Goal: Task Accomplishment & Management: Use online tool/utility

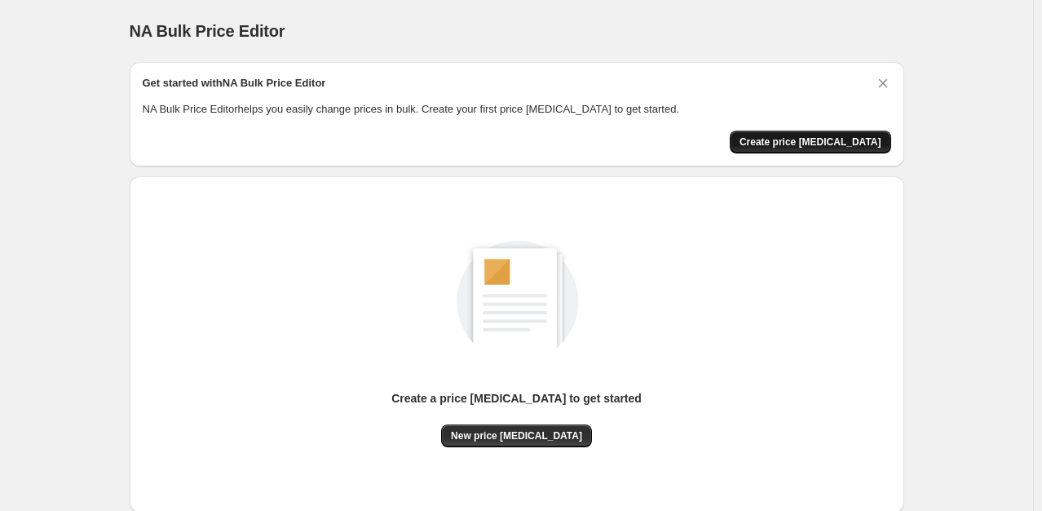
click at [825, 135] on button "Create price [MEDICAL_DATA]" at bounding box center [810, 141] width 161 height 23
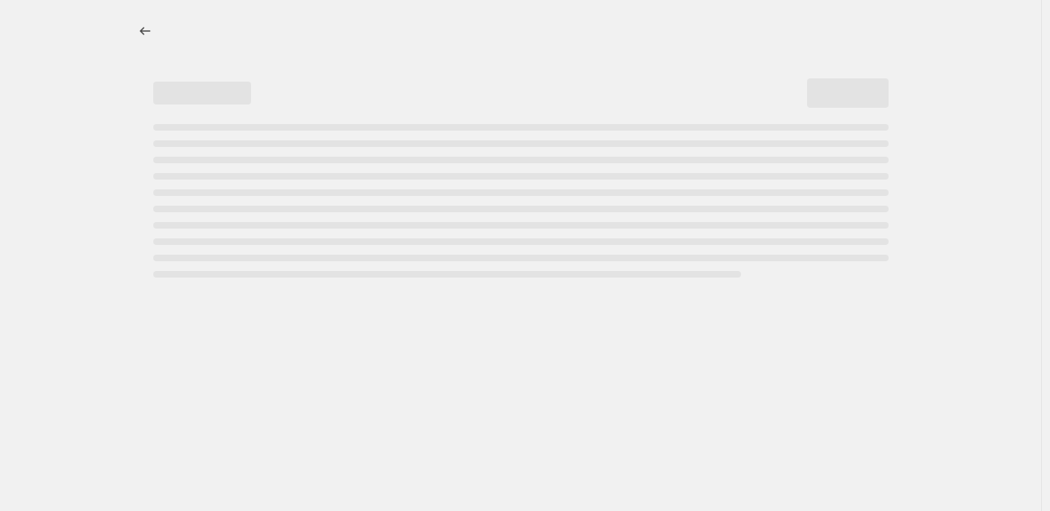
select select "percentage"
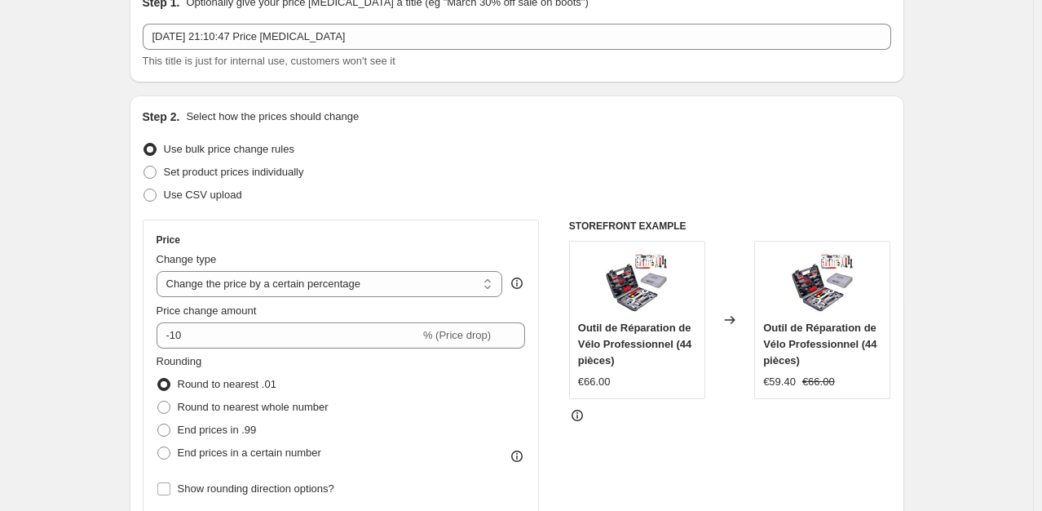
scroll to position [130, 0]
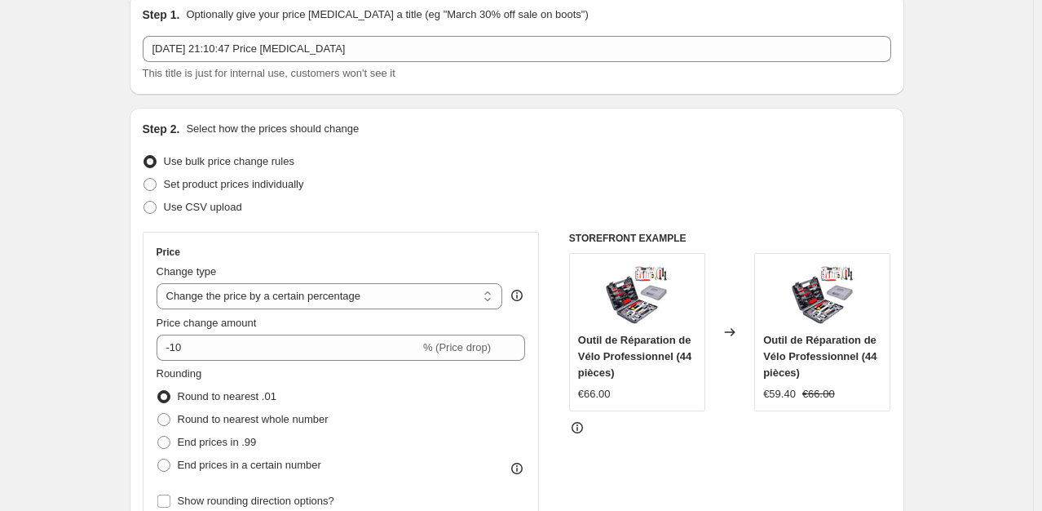
scroll to position [0, 0]
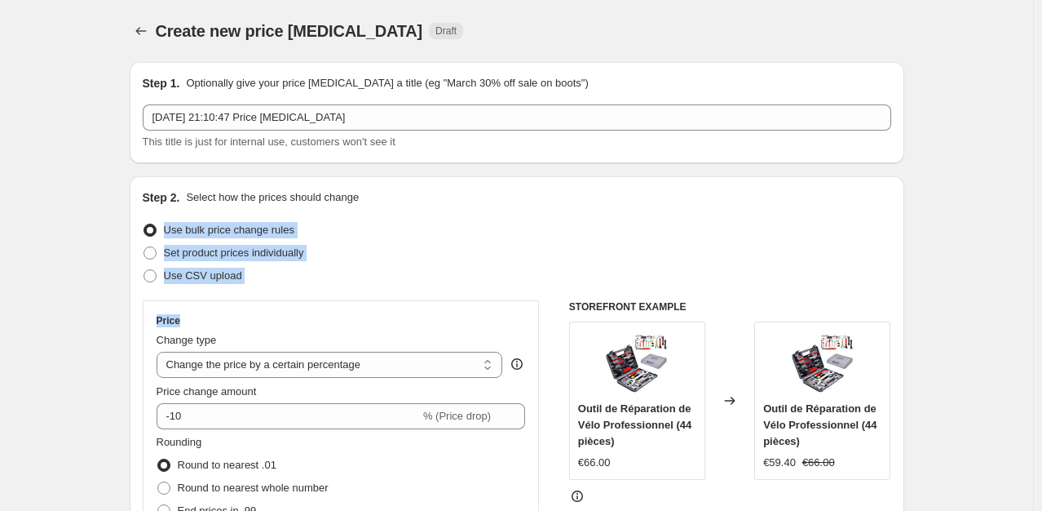
drag, startPoint x: 274, startPoint y: 290, endPoint x: 144, endPoint y: 233, distance: 142.1
click at [144, 233] on div "Step 2. Select how the prices should change Use bulk price change rules Set pro…" at bounding box center [517, 462] width 775 height 573
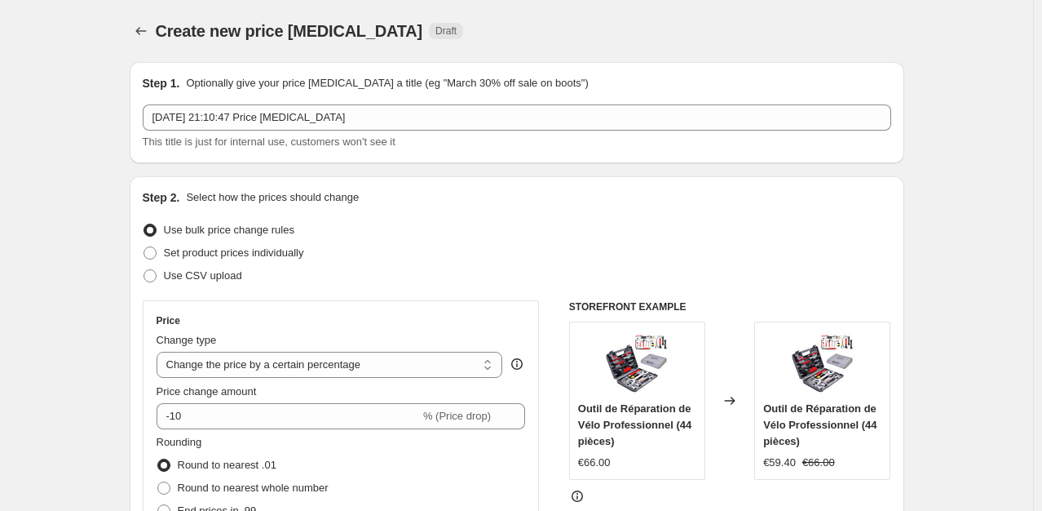
click at [225, 358] on select "Change the price to a certain amount Change the price by a certain amount Chang…" at bounding box center [330, 365] width 347 height 26
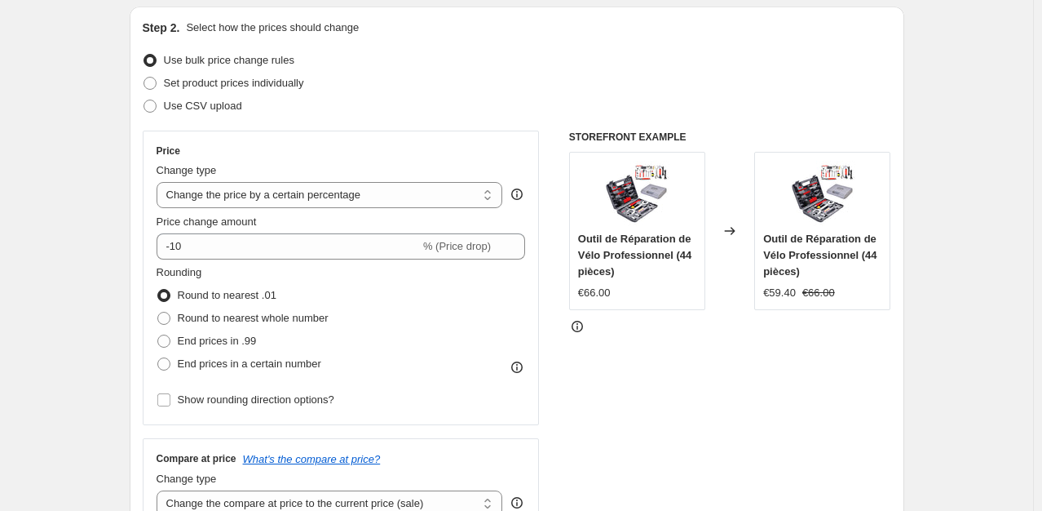
scroll to position [176, 0]
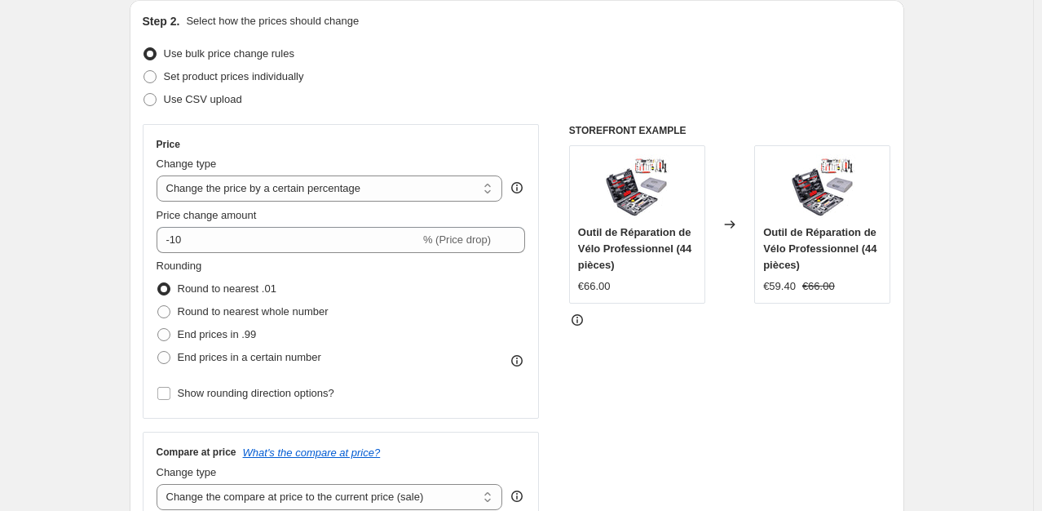
drag, startPoint x: 1037, startPoint y: 157, endPoint x: 1037, endPoint y: 198, distance: 40.8
click at [251, 77] on span "Set product prices individually" at bounding box center [234, 76] width 140 height 12
click at [144, 71] on input "Set product prices individually" at bounding box center [144, 70] width 1 height 1
radio input "true"
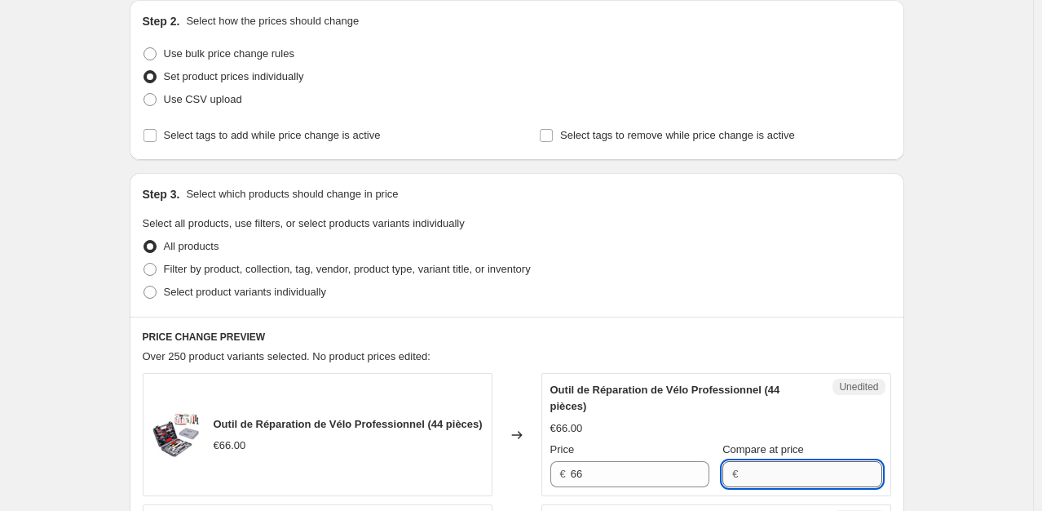
click at [743, 468] on input "Compare at price" at bounding box center [812, 474] width 139 height 26
click at [155, 51] on span at bounding box center [150, 53] width 13 height 13
click at [144, 48] on input "Use bulk price change rules" at bounding box center [144, 47] width 1 height 1
radio input "true"
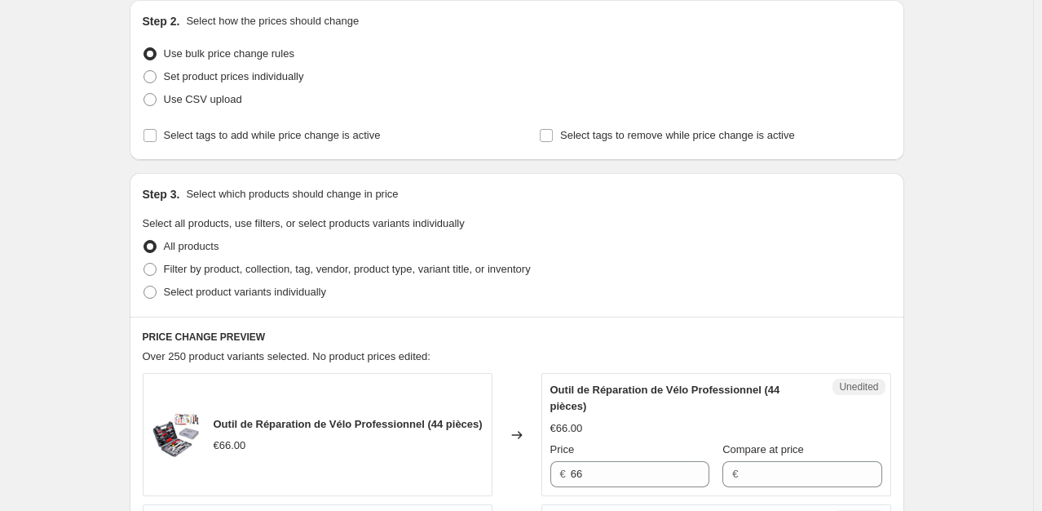
select select "percentage"
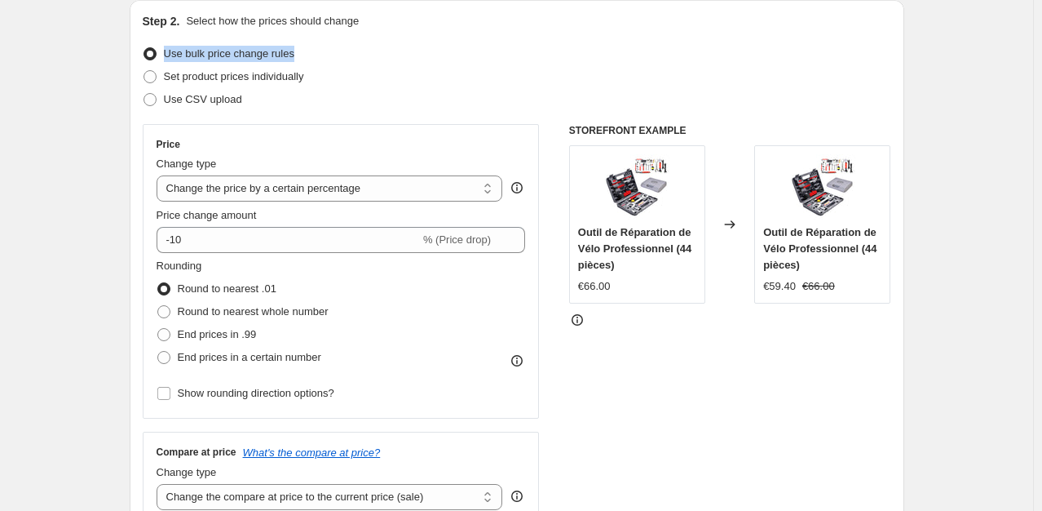
drag, startPoint x: 320, startPoint y: 57, endPoint x: 169, endPoint y: 55, distance: 150.9
click at [169, 55] on div "Use bulk price change rules" at bounding box center [517, 53] width 749 height 23
copy span "Use bulk price change rules"
click at [169, 55] on span "Use bulk price change rules" at bounding box center [229, 53] width 130 height 12
click at [144, 48] on input "Use bulk price change rules" at bounding box center [144, 47] width 1 height 1
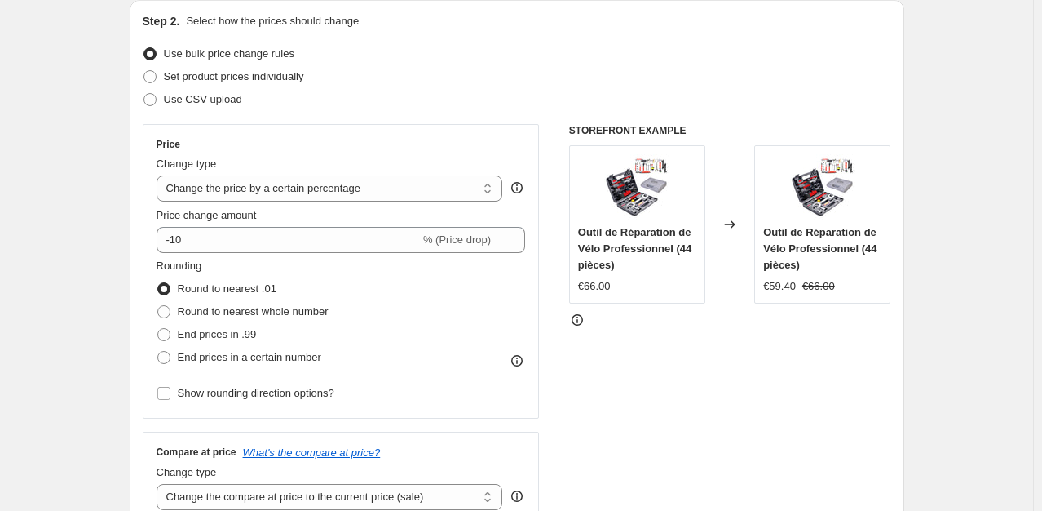
click at [274, 101] on div "Use CSV upload" at bounding box center [517, 99] width 749 height 23
click at [306, 196] on select "Change the price to a certain amount Change the price by a certain amount Chang…" at bounding box center [330, 188] width 347 height 26
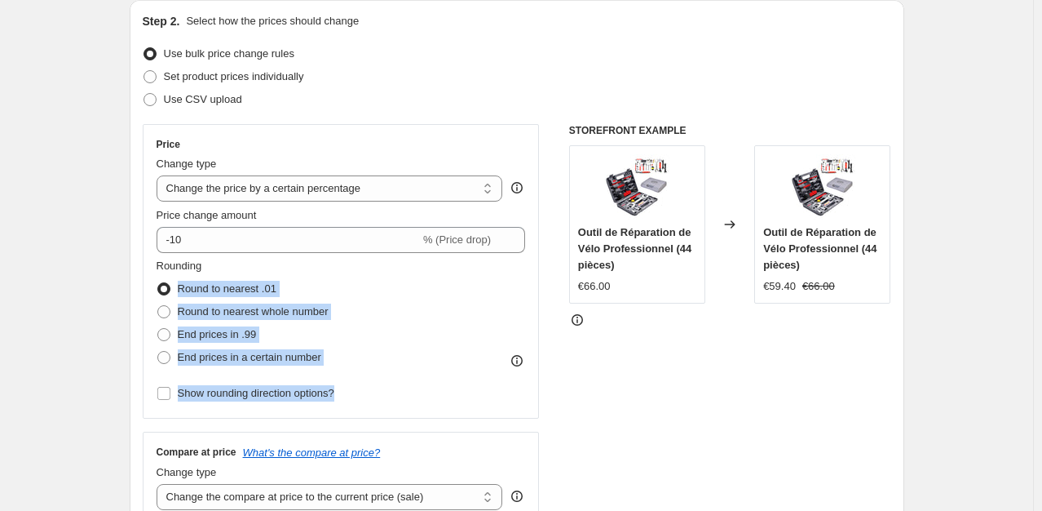
drag, startPoint x: 372, startPoint y: 389, endPoint x: 163, endPoint y: 294, distance: 229.6
click at [163, 294] on div "Rounding Round to nearest .01 Round to nearest whole number End prices in .99 E…" at bounding box center [341, 331] width 369 height 147
copy div "Round to nearest .01 Round to nearest whole number End prices in .99 End prices…"
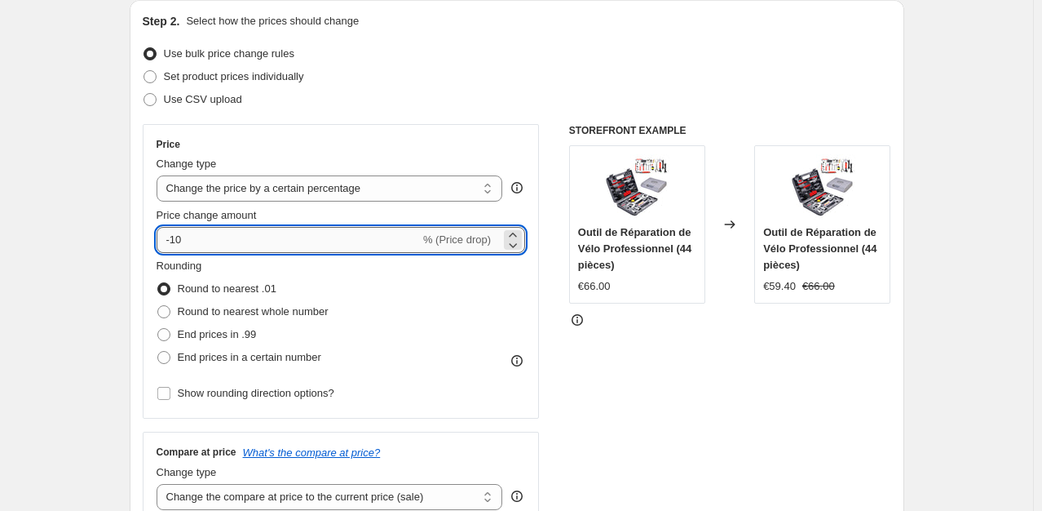
click at [237, 243] on input "-10" at bounding box center [288, 240] width 263 height 26
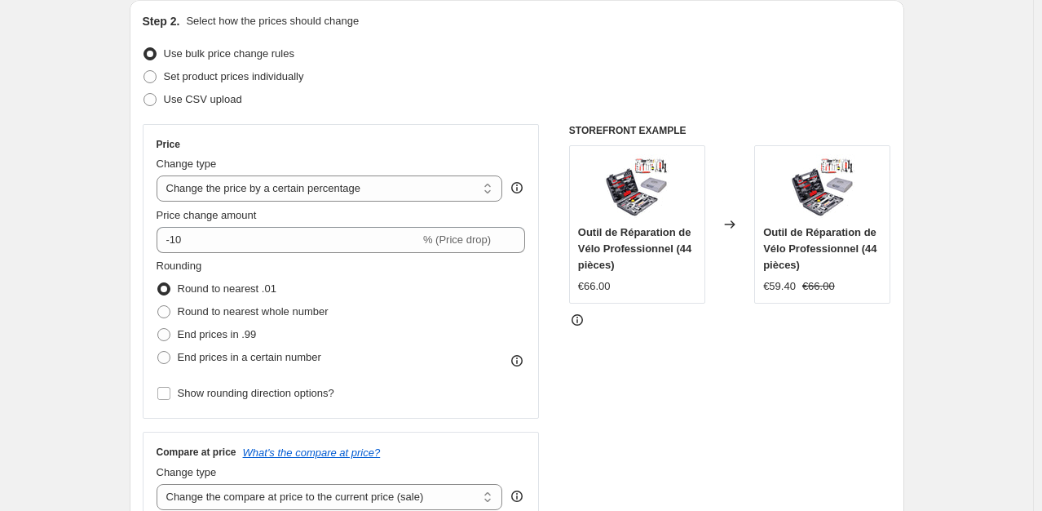
drag, startPoint x: 1036, startPoint y: 166, endPoint x: 1053, endPoint y: 170, distance: 17.6
click at [1042, 170] on html "Home Settings Plans Skip to content Create new price [MEDICAL_DATA]. This page …" at bounding box center [521, 79] width 1042 height 511
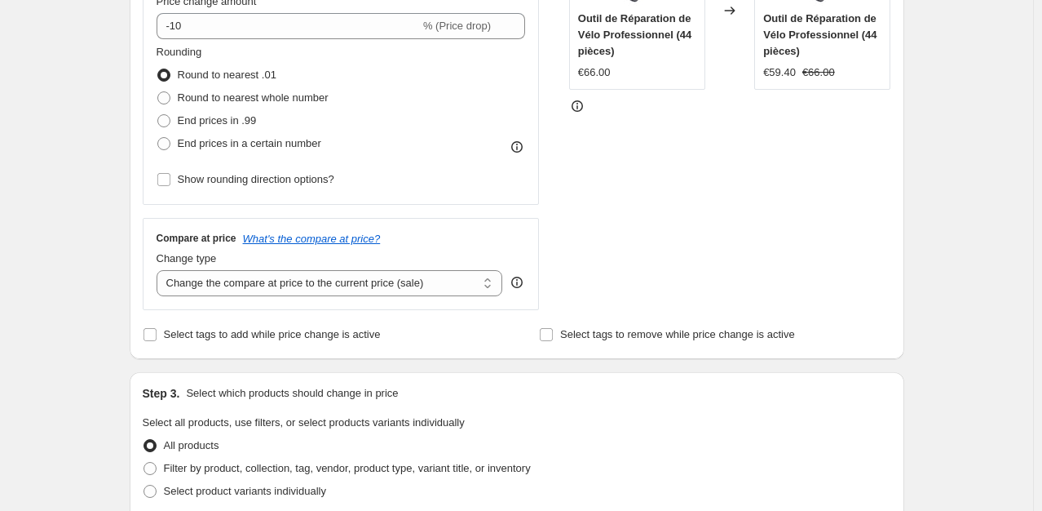
scroll to position [396, 0]
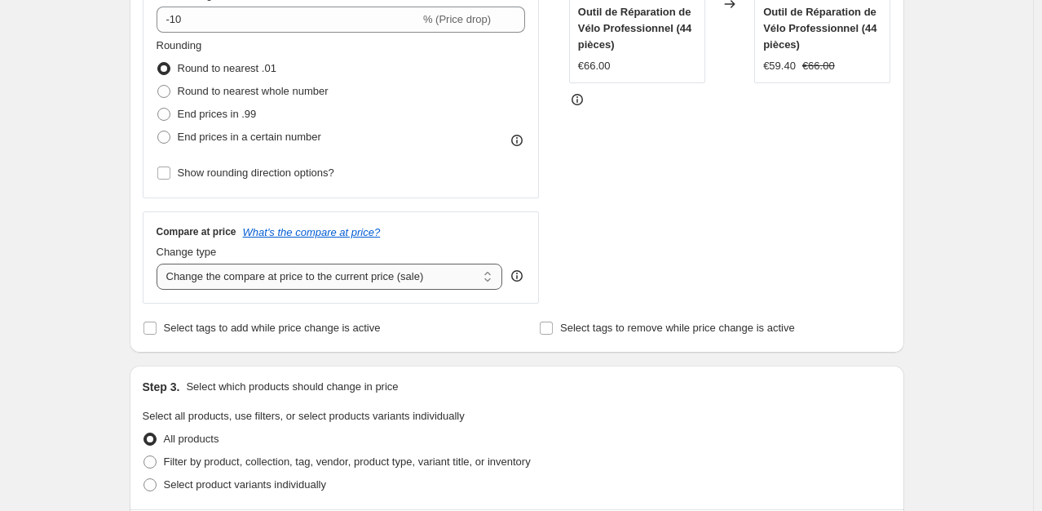
click at [363, 276] on select "Change the compare at price to the current price (sale) Change the compare at p…" at bounding box center [330, 276] width 347 height 26
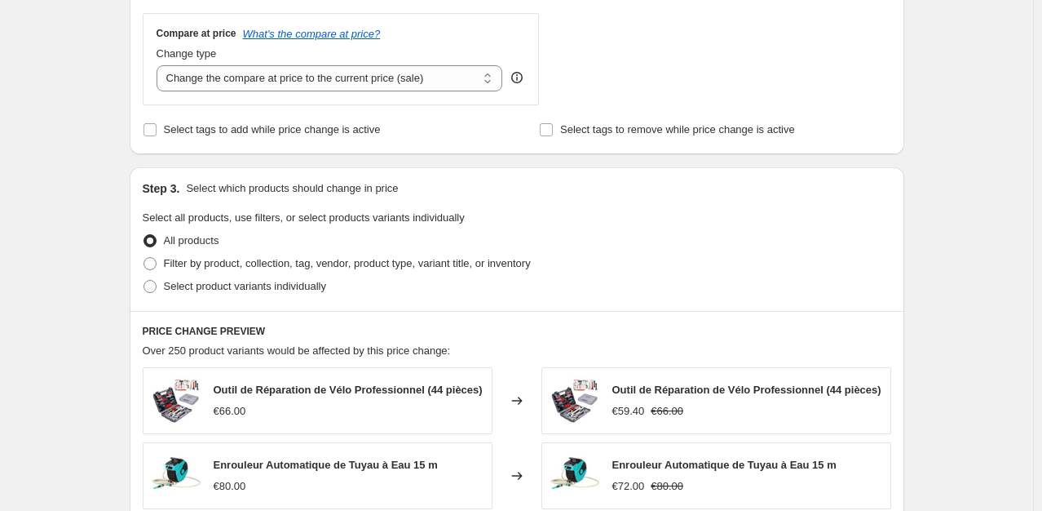
scroll to position [652, 0]
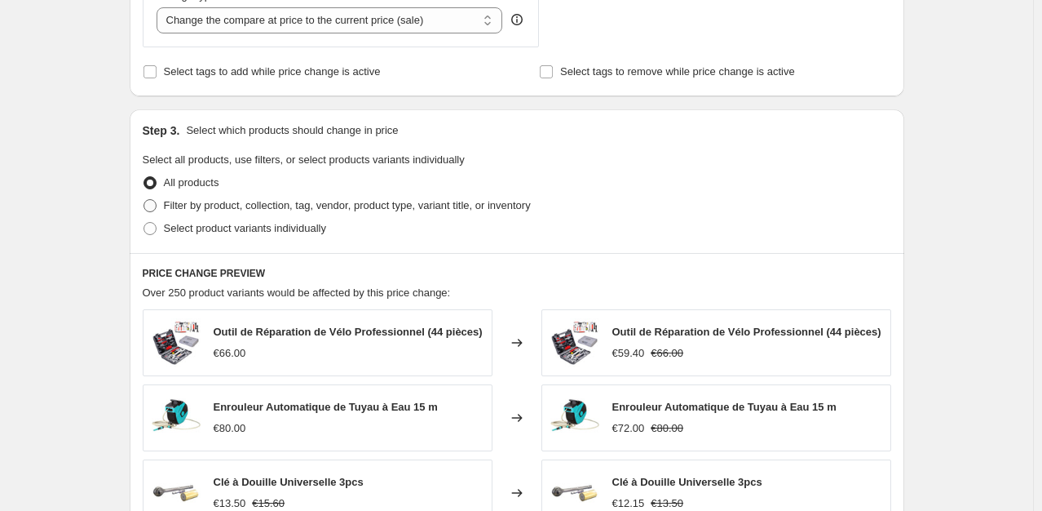
click at [153, 206] on span at bounding box center [150, 205] width 13 height 13
click at [144, 200] on input "Filter by product, collection, tag, vendor, product type, variant title, or inv…" at bounding box center [144, 199] width 1 height 1
radio input "true"
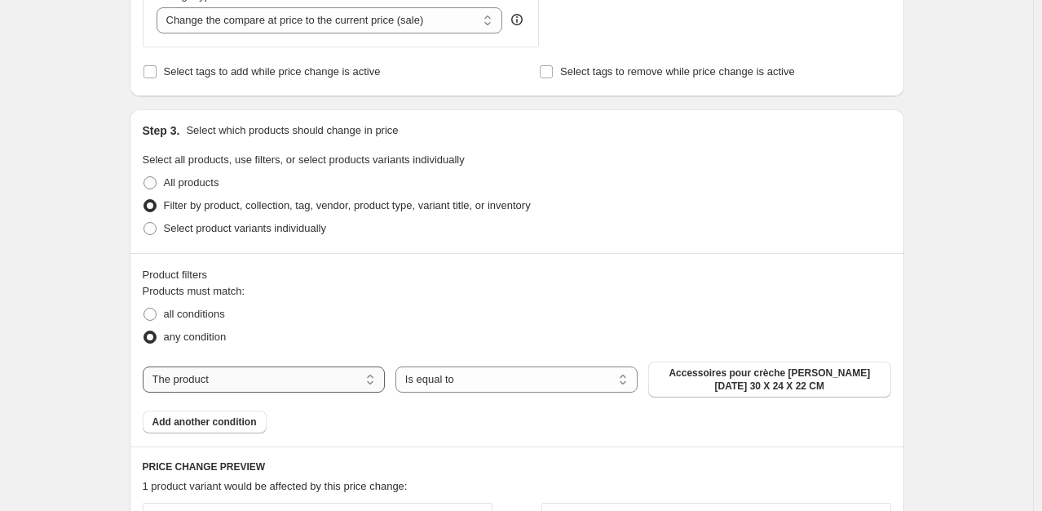
click at [254, 377] on select "The product The product's collection The product's tag The product's vendor The…" at bounding box center [264, 379] width 242 height 26
click at [254, 382] on select "The product The product's collection The product's tag The product's vendor The…" at bounding box center [264, 379] width 242 height 26
click at [206, 320] on span "all conditions" at bounding box center [194, 313] width 61 height 12
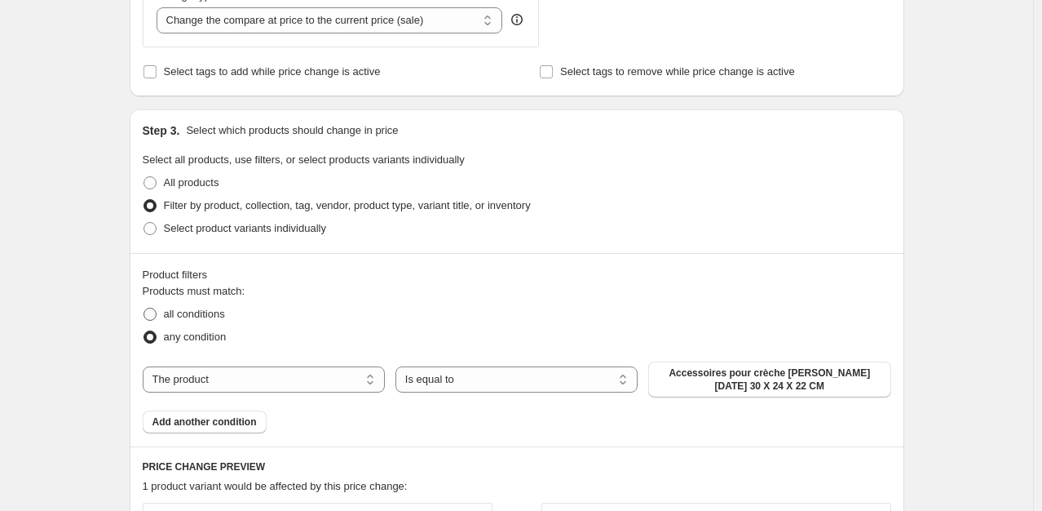
click at [144, 308] on input "all conditions" at bounding box center [144, 307] width 1 height 1
radio input "true"
click at [257, 367] on select "The product The product's collection The product's tag The product's vendor The…" at bounding box center [264, 379] width 242 height 26
select select "collection"
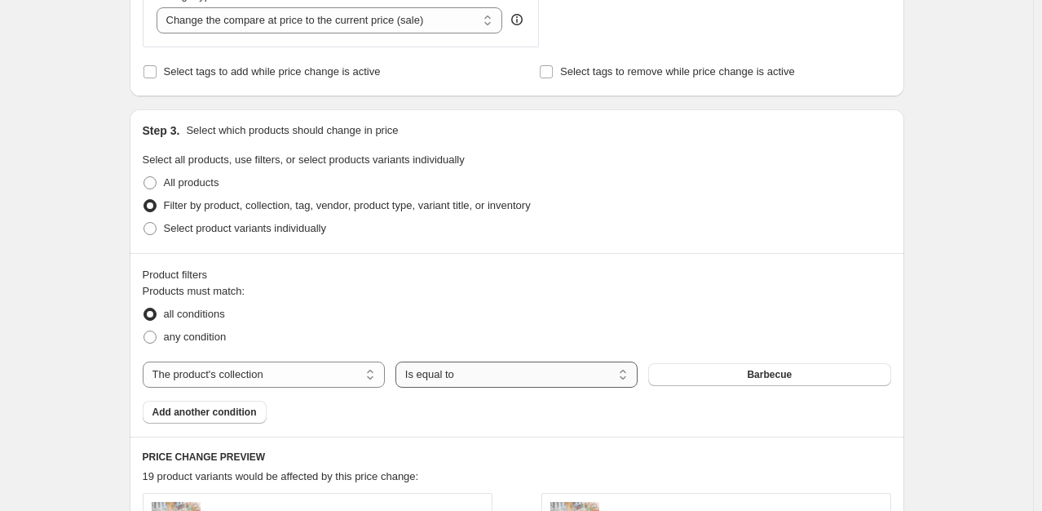
click at [548, 380] on select "Is equal to Is not equal to" at bounding box center [517, 374] width 242 height 26
click at [692, 374] on button "Barbecue" at bounding box center [769, 374] width 242 height 23
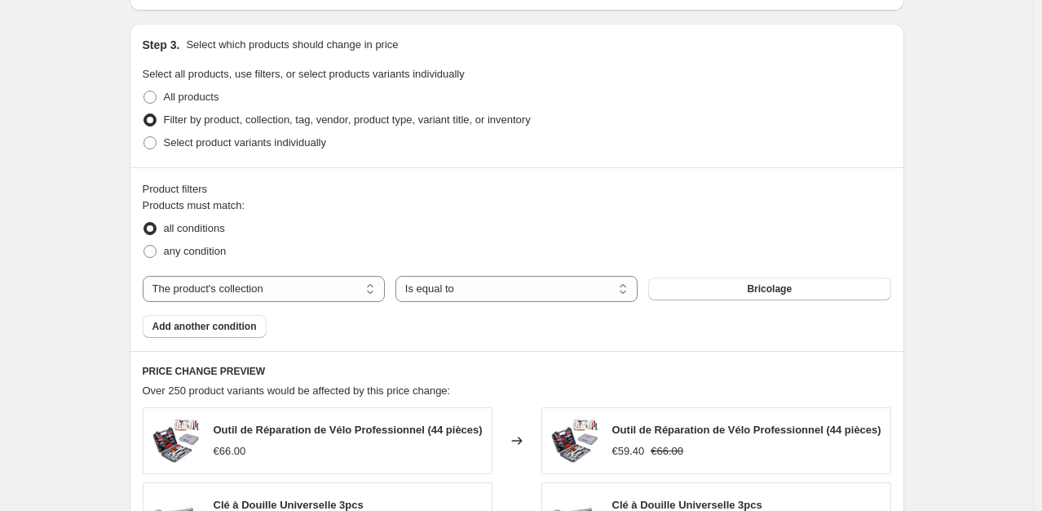
scroll to position [728, 0]
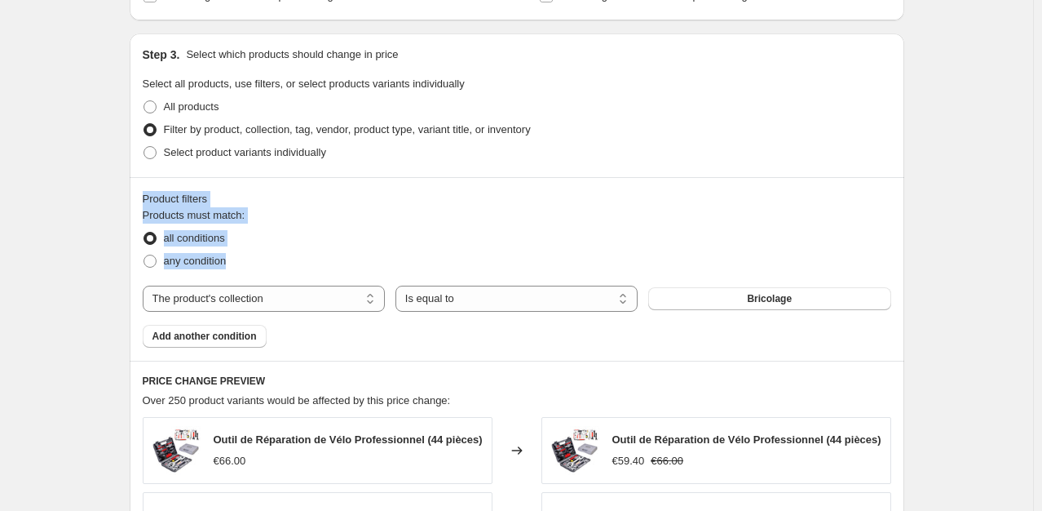
drag, startPoint x: 1038, startPoint y: 254, endPoint x: 1030, endPoint y: 165, distance: 89.3
click at [1030, 165] on div "Create new price [MEDICAL_DATA]. This page is ready Create new price [MEDICAL_D…" at bounding box center [516, 181] width 1033 height 1819
click at [995, 265] on div "Create new price [MEDICAL_DATA]. This page is ready Create new price [MEDICAL_D…" at bounding box center [516, 181] width 1033 height 1819
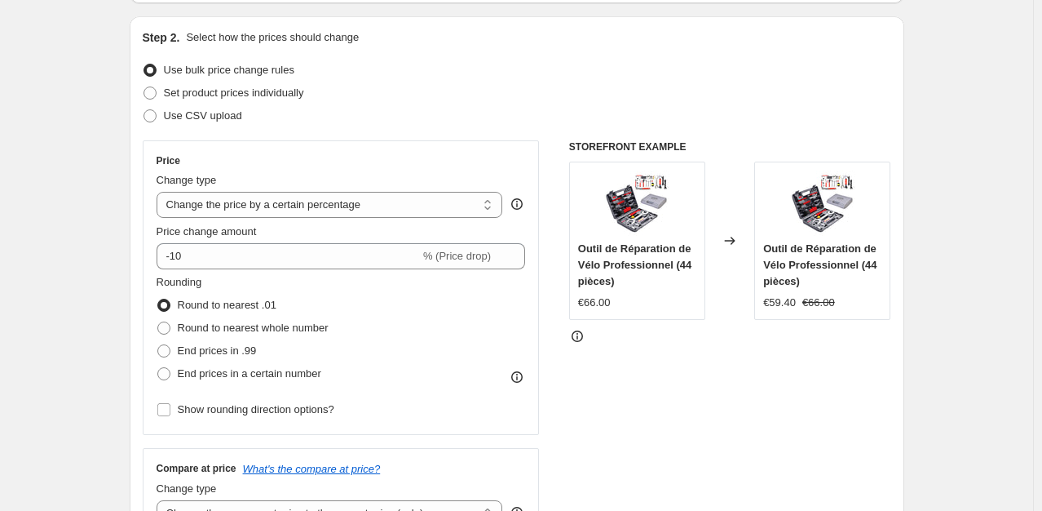
scroll to position [141, 0]
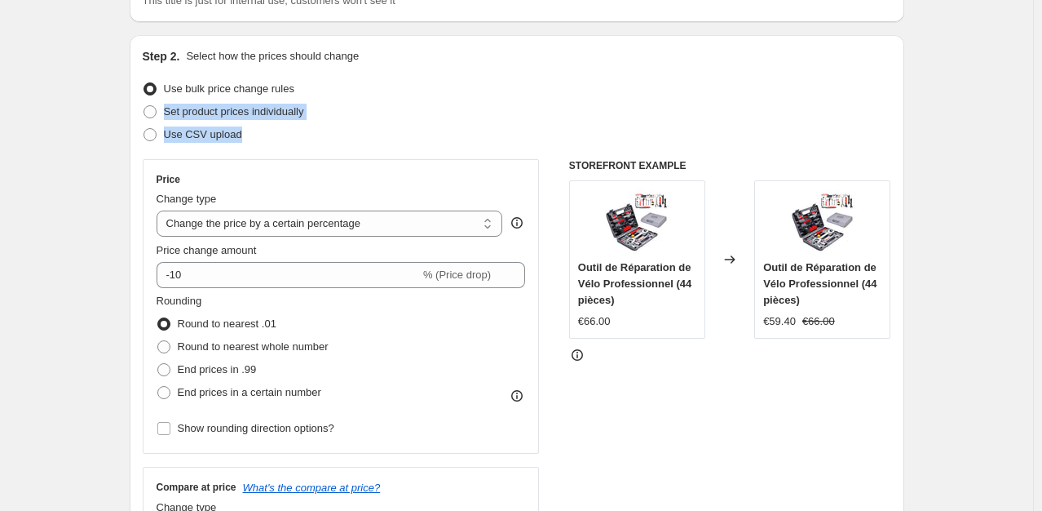
drag, startPoint x: 1037, startPoint y: 130, endPoint x: 1047, endPoint y: 94, distance: 38.0
click at [1042, 94] on html "Home Settings Plans Skip to content Create new price [MEDICAL_DATA]. This page …" at bounding box center [521, 114] width 1042 height 511
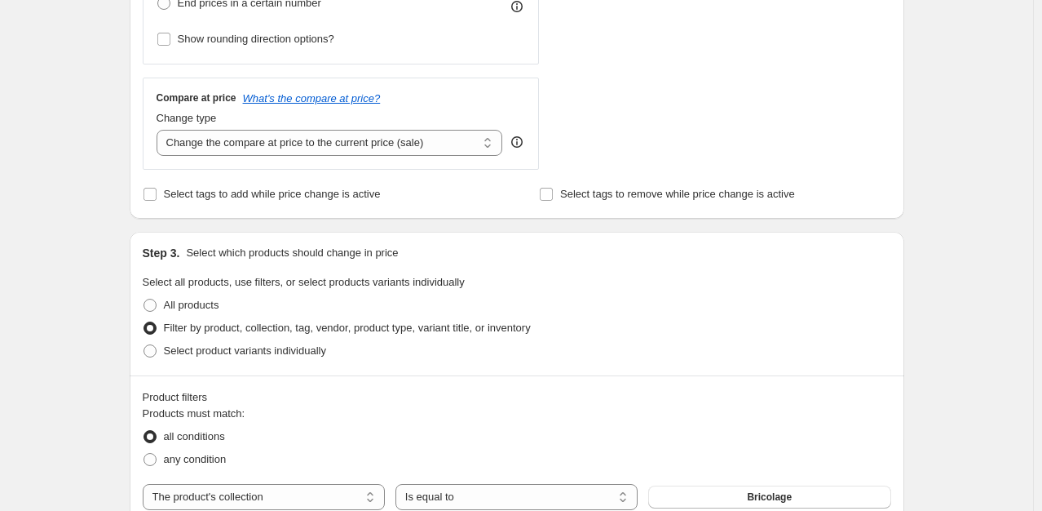
scroll to position [532, 0]
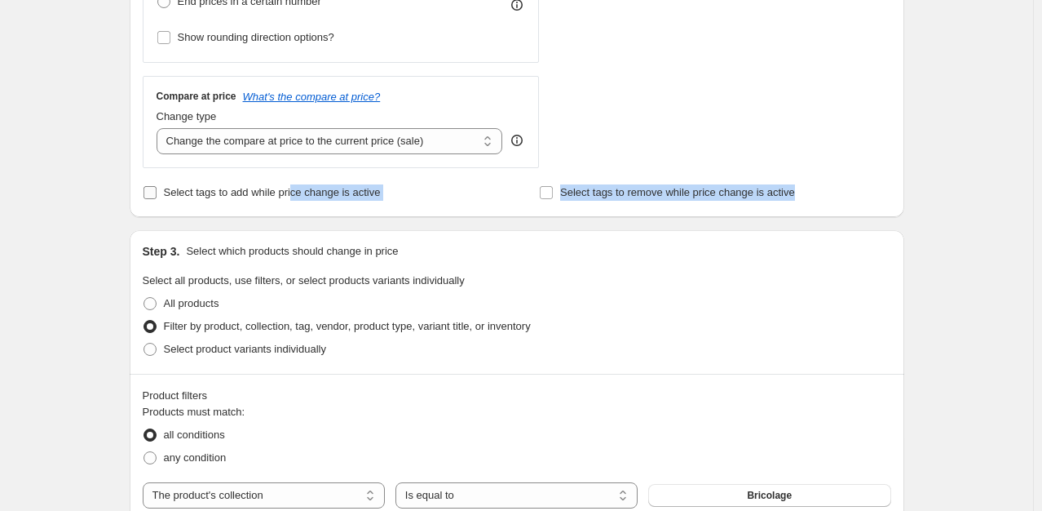
drag, startPoint x: 815, startPoint y: 200, endPoint x: 294, endPoint y: 181, distance: 521.5
click at [294, 181] on div "Select tags to add while price change is active Select tags to remove while pri…" at bounding box center [517, 192] width 749 height 23
drag, startPoint x: 135, startPoint y: 181, endPoint x: 800, endPoint y: 195, distance: 665.6
copy div "Select tags to add while price change is active Select tags to remove while pri…"
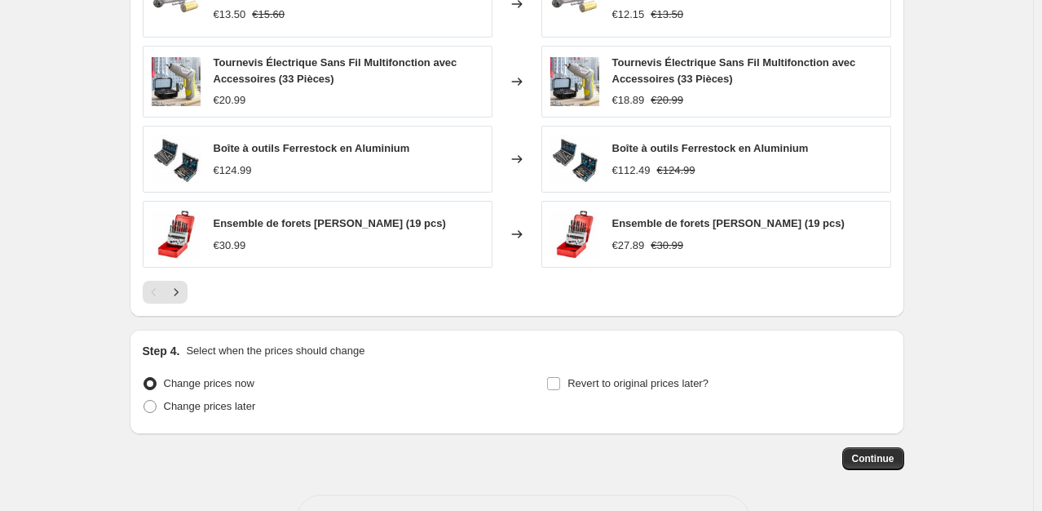
scroll to position [1307, 0]
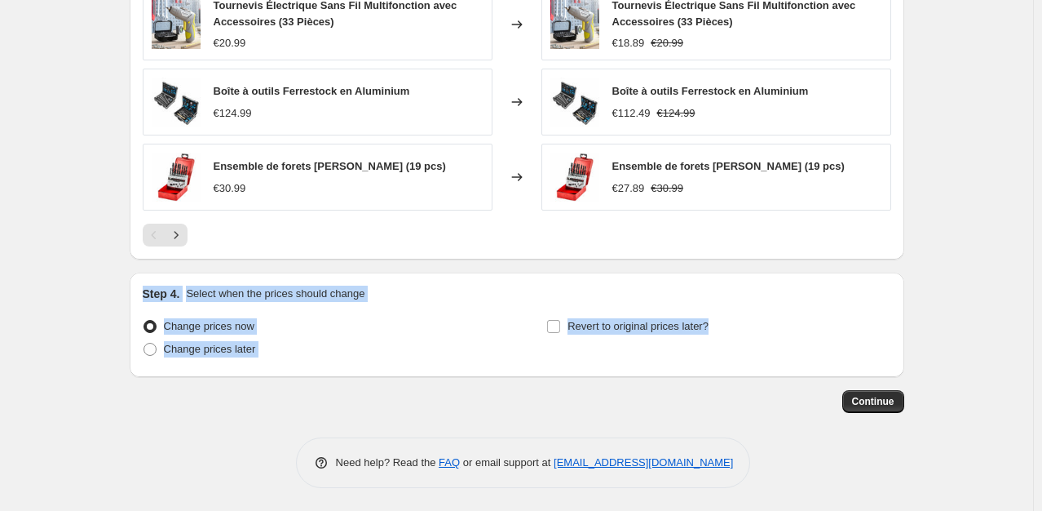
drag, startPoint x: 794, startPoint y: 347, endPoint x: 101, endPoint y: 297, distance: 694.3
copy div "Step 4. Select when the prices should change Change prices now Change prices la…"
click at [486, 317] on div "Change prices now" at bounding box center [315, 326] width 344 height 23
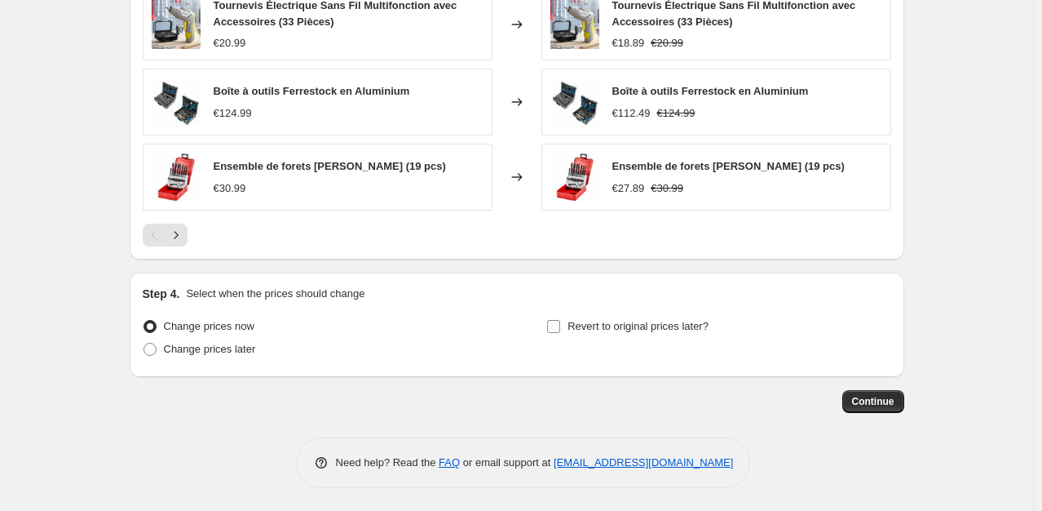
click at [557, 328] on input "Revert to original prices later?" at bounding box center [553, 326] width 13 height 13
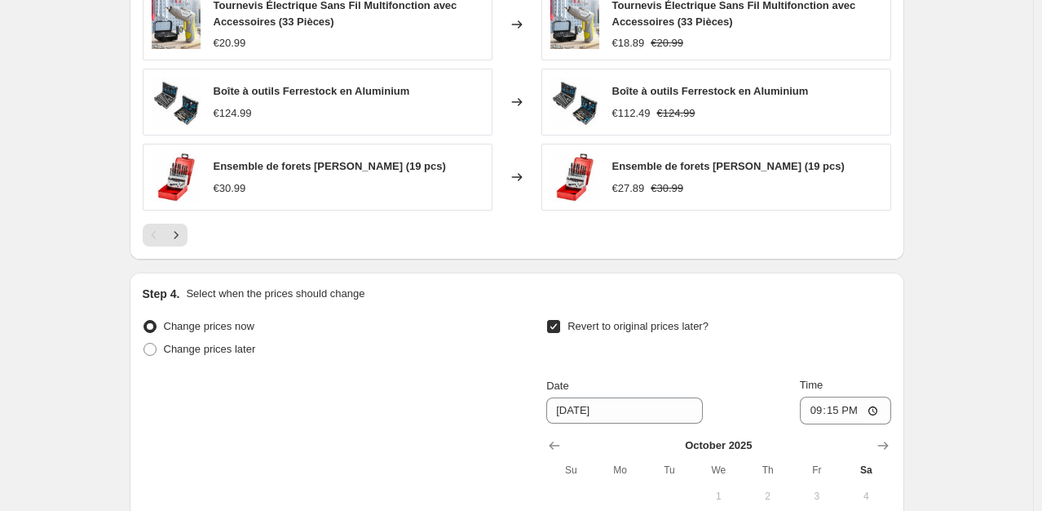
click at [557, 328] on input "Revert to original prices later?" at bounding box center [553, 326] width 13 height 13
checkbox input "false"
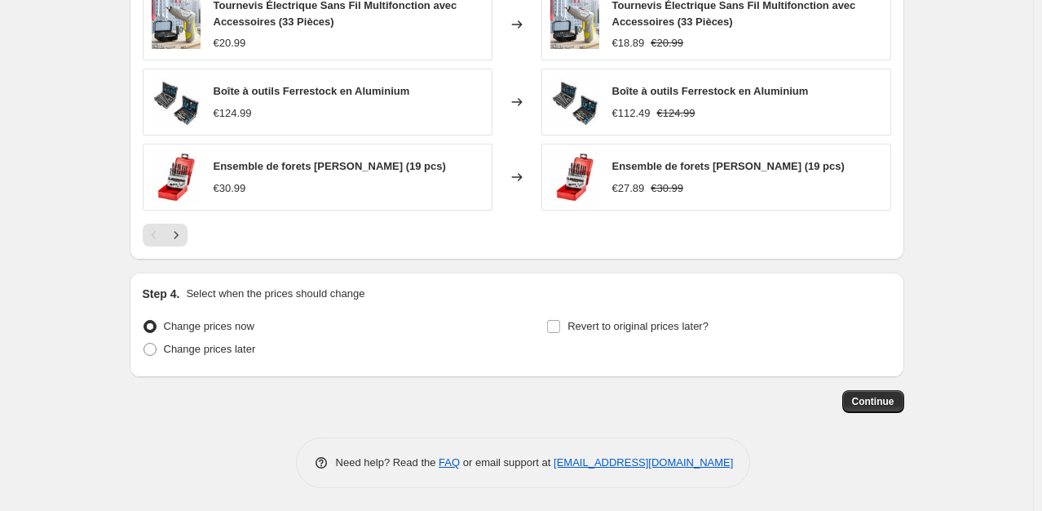
click at [502, 346] on div "Change prices now Change prices later Revert to original prices later?" at bounding box center [517, 339] width 749 height 49
click at [874, 396] on span "Continue" at bounding box center [873, 401] width 42 height 13
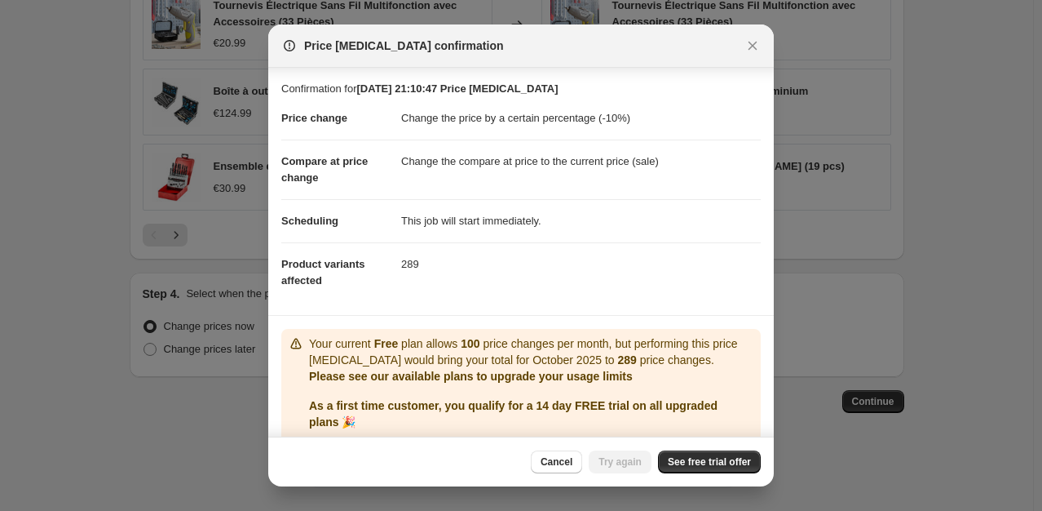
scroll to position [57, 0]
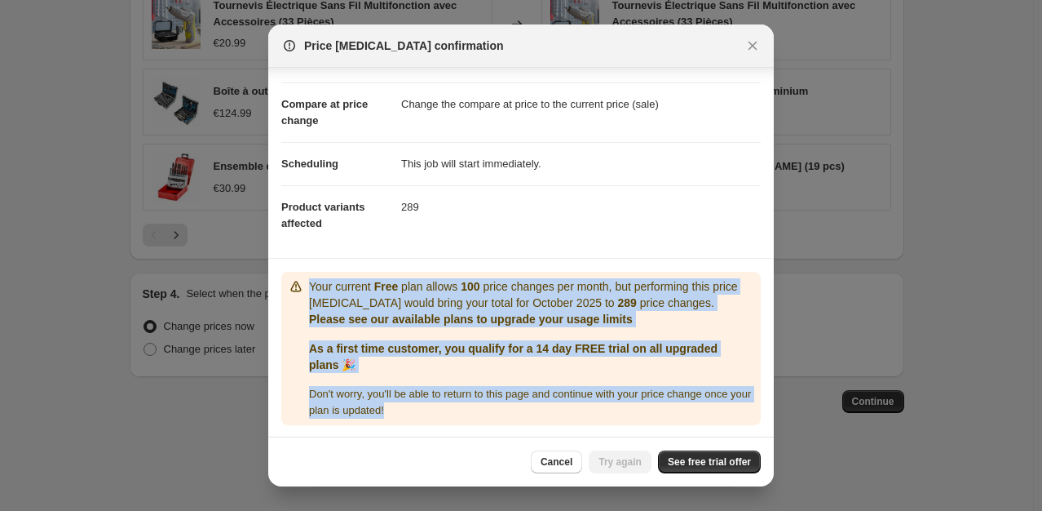
drag, startPoint x: 430, startPoint y: 407, endPoint x: 308, endPoint y: 289, distance: 169.6
click at [309, 289] on div "Your current Free plan allows 100 price changes per month, but performing this …" at bounding box center [531, 348] width 445 height 140
copy div "Your current Free plan allows 100 price changes per month, but performing this …"
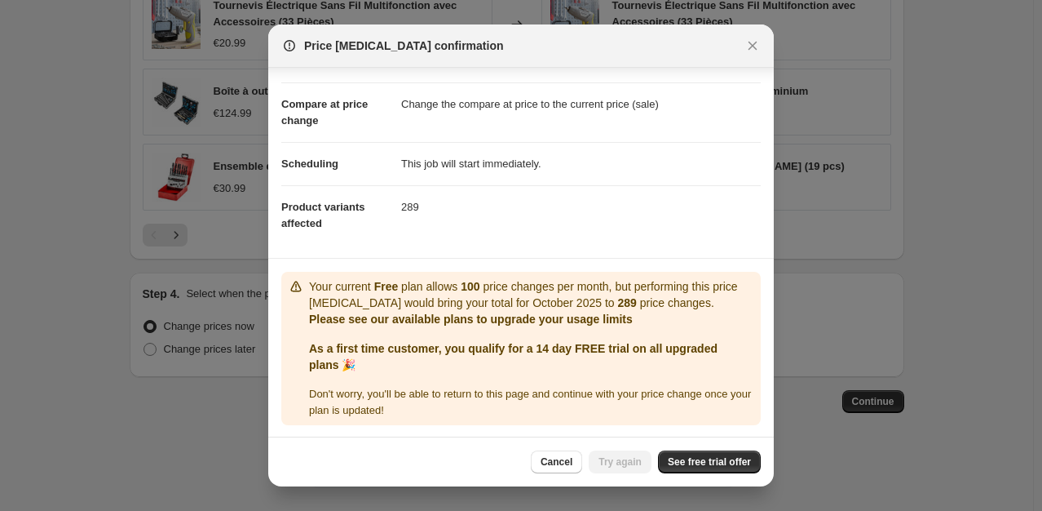
click at [397, 442] on div "Cancel Try again See free trial offer" at bounding box center [521, 461] width 506 height 50
drag, startPoint x: 520, startPoint y: 460, endPoint x: 737, endPoint y: 468, distance: 217.1
click at [737, 468] on div "Cancel Try again See free trial offer" at bounding box center [521, 461] width 480 height 23
click at [737, 468] on span "See free trial offer" at bounding box center [709, 461] width 83 height 13
click at [757, 51] on icon "Close" at bounding box center [753, 46] width 16 height 16
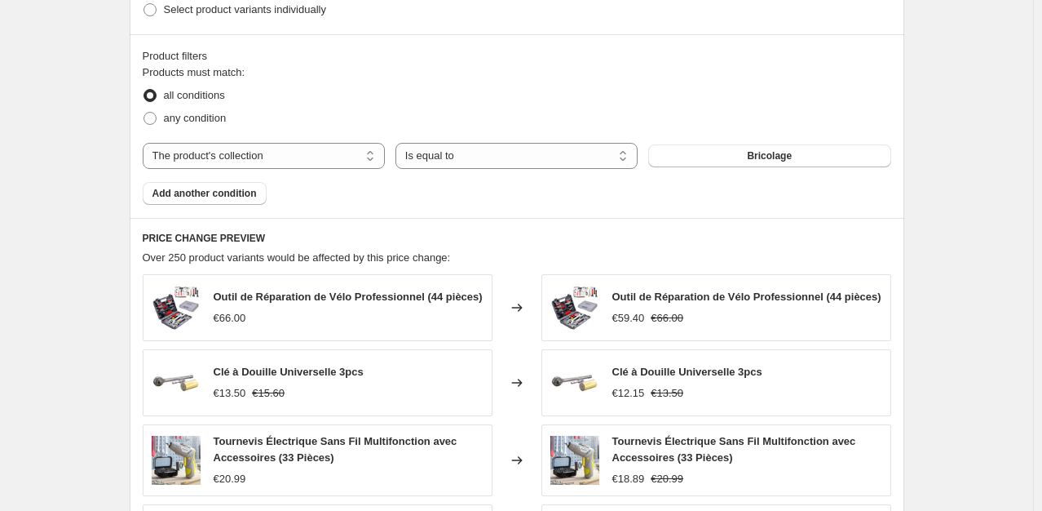
scroll to position [869, 0]
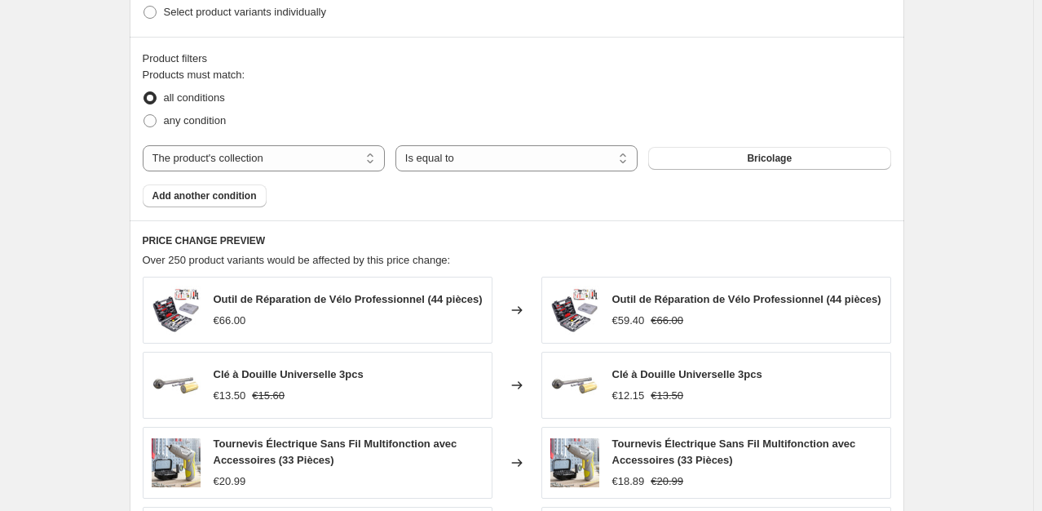
click at [990, 360] on div "Create new price [MEDICAL_DATA]. This page is ready Create new price [MEDICAL_D…" at bounding box center [516, 40] width 1033 height 1819
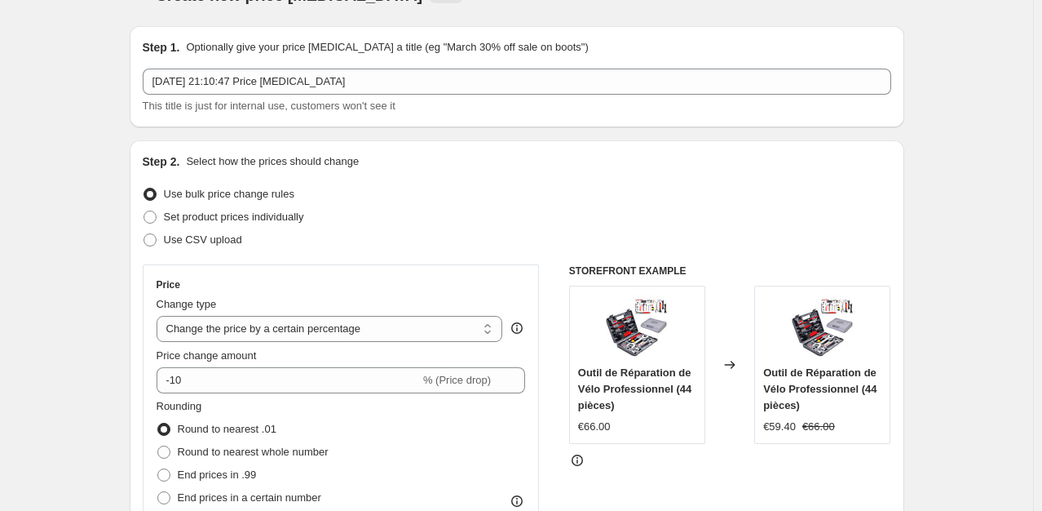
scroll to position [0, 0]
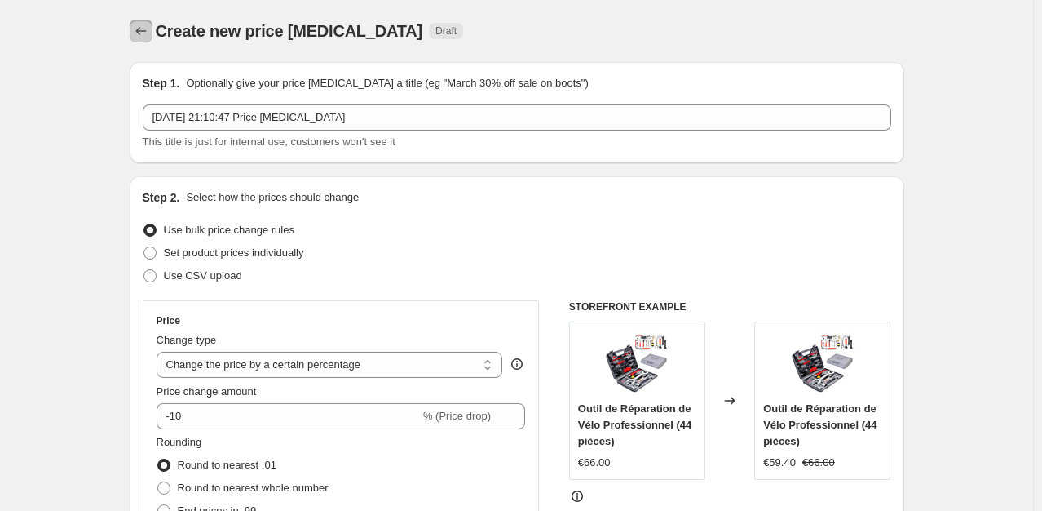
click at [142, 31] on icon "Price change jobs" at bounding box center [141, 31] width 16 height 16
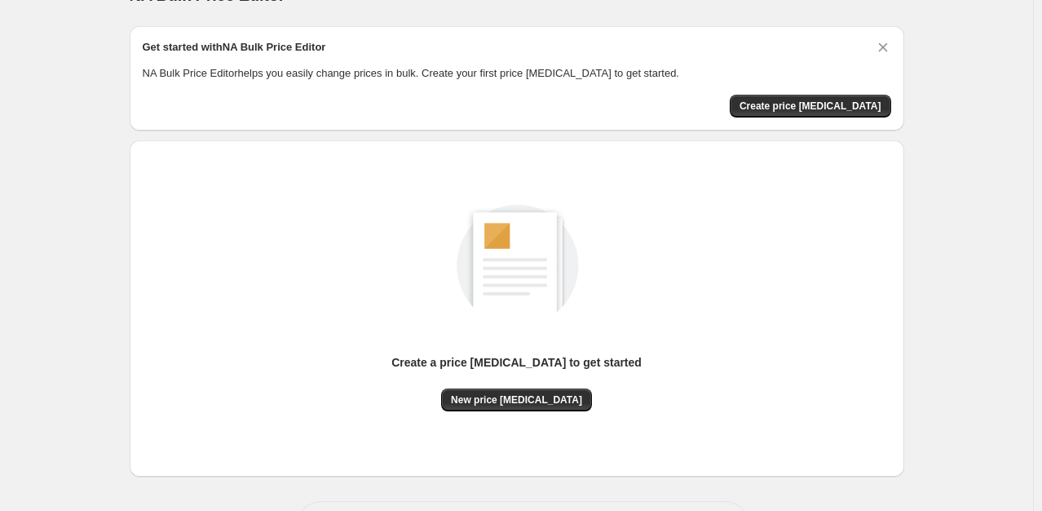
scroll to position [34, 0]
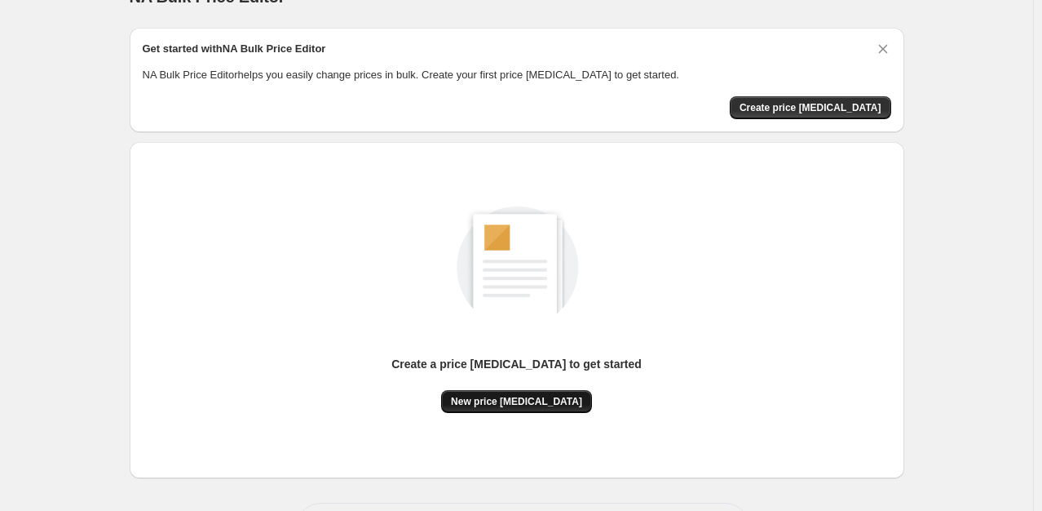
click at [504, 406] on span "New price [MEDICAL_DATA]" at bounding box center [516, 401] width 131 height 13
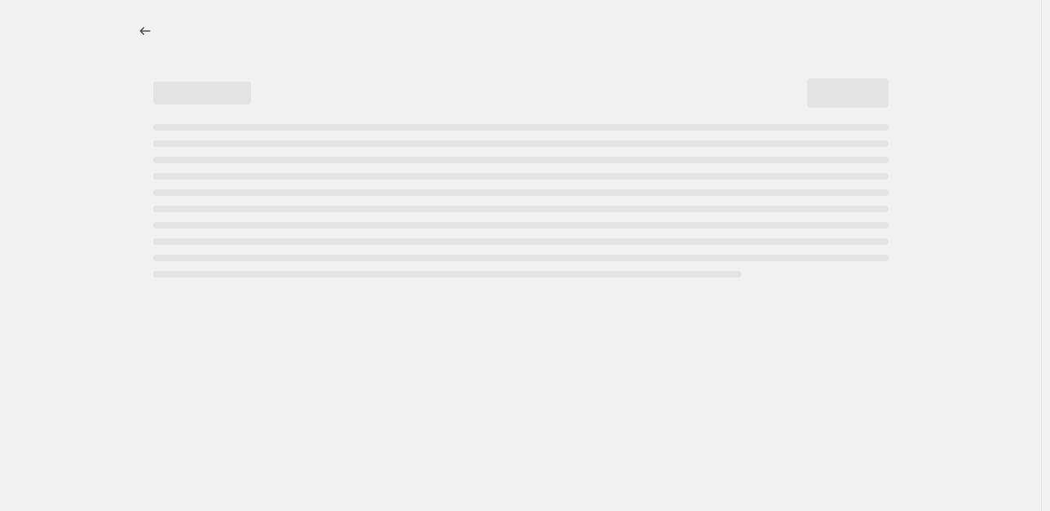
select select "percentage"
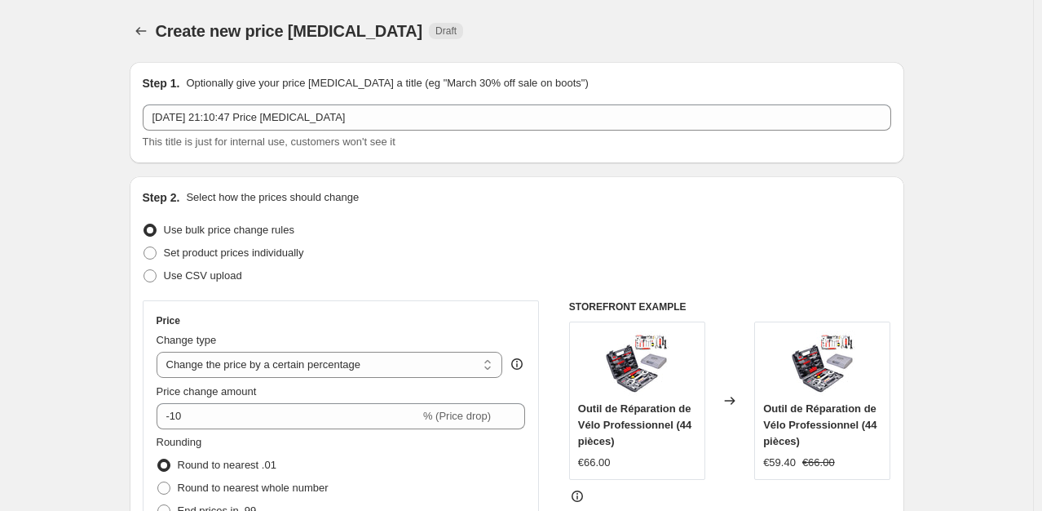
click at [139, 36] on icon "Price change jobs" at bounding box center [141, 31] width 16 height 16
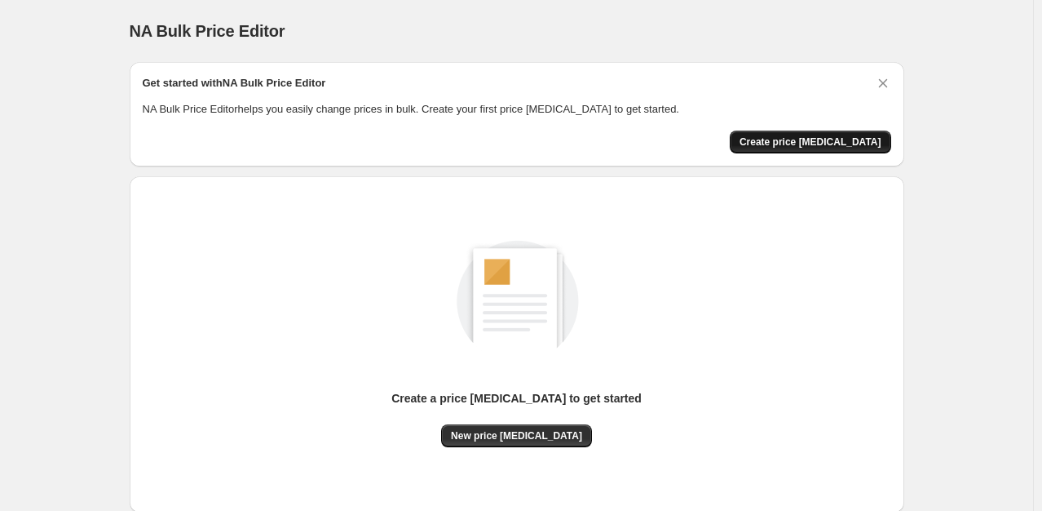
click at [839, 144] on span "Create price [MEDICAL_DATA]" at bounding box center [811, 141] width 142 height 13
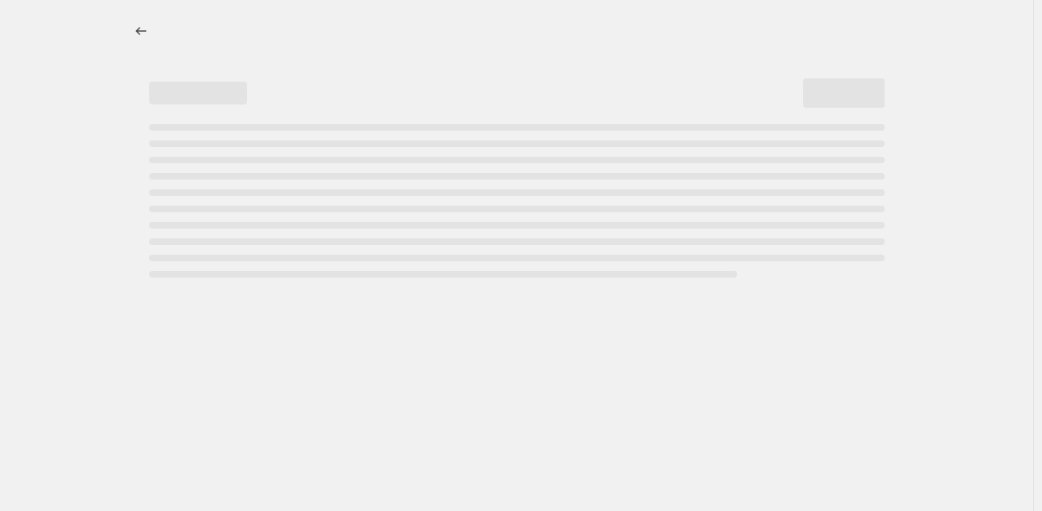
select select "percentage"
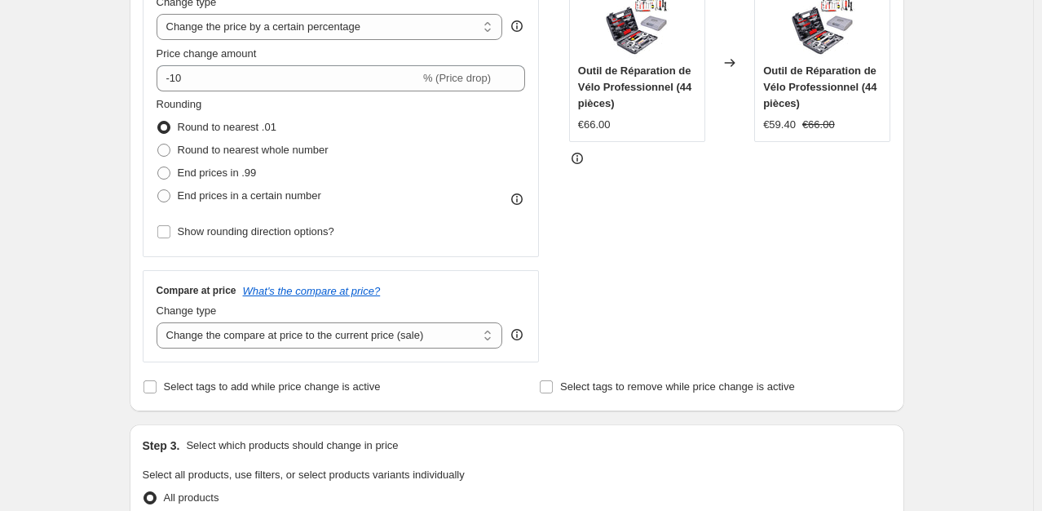
scroll to position [381, 0]
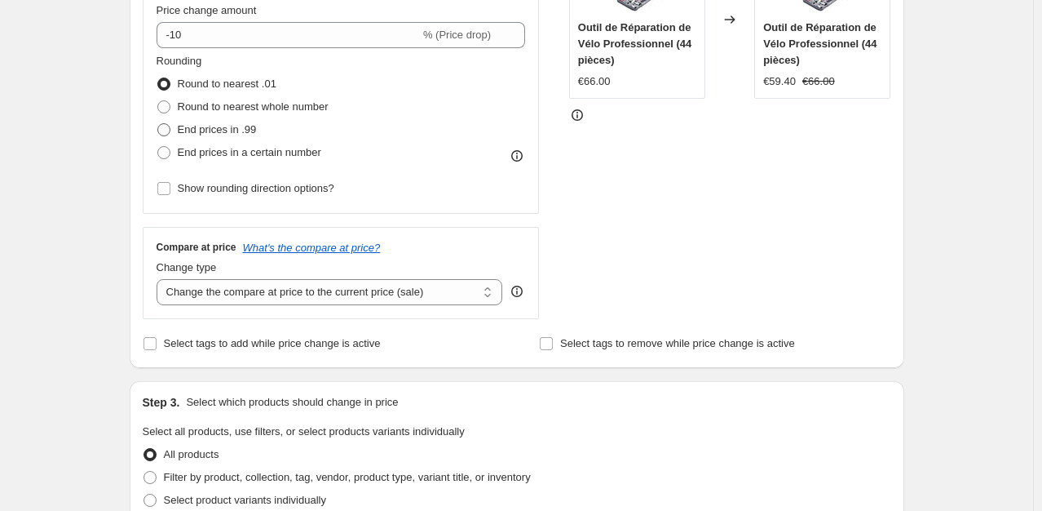
click at [231, 126] on span "End prices in .99" at bounding box center [217, 129] width 79 height 12
click at [158, 124] on input "End prices in .99" at bounding box center [157, 123] width 1 height 1
radio input "true"
click at [215, 83] on span "Round to nearest .01" at bounding box center [227, 83] width 99 height 12
click at [158, 78] on input "Round to nearest .01" at bounding box center [157, 77] width 1 height 1
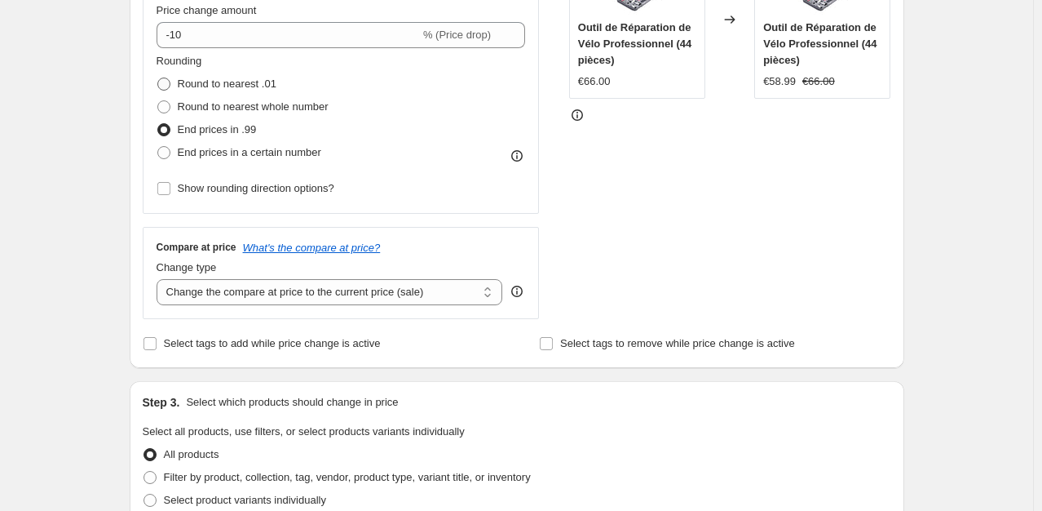
radio input "true"
click at [222, 109] on span "Round to nearest whole number" at bounding box center [253, 106] width 151 height 12
click at [158, 101] on input "Round to nearest whole number" at bounding box center [157, 100] width 1 height 1
radio input "true"
click at [232, 153] on span "End prices in a certain number" at bounding box center [250, 152] width 144 height 12
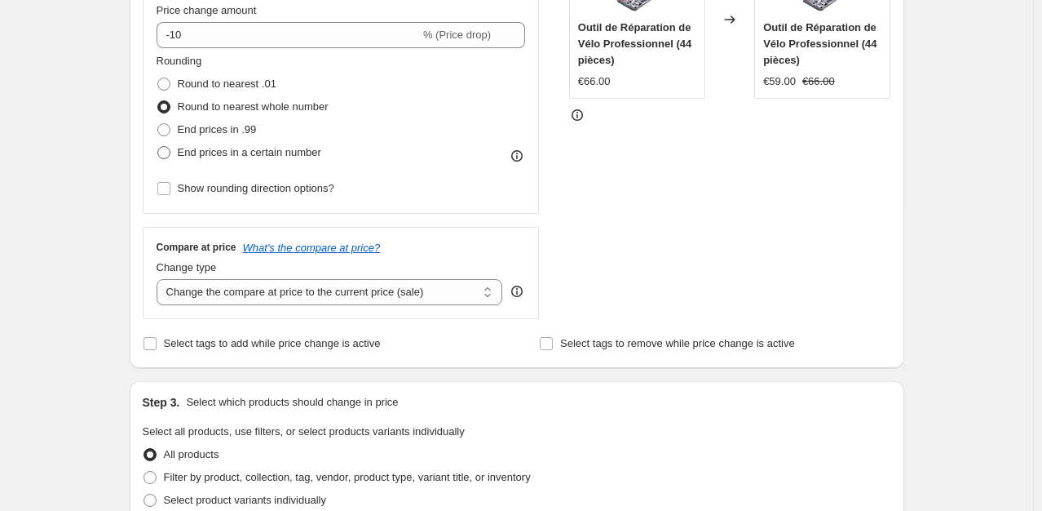
click at [158, 147] on input "End prices in a certain number" at bounding box center [157, 146] width 1 height 1
radio input "true"
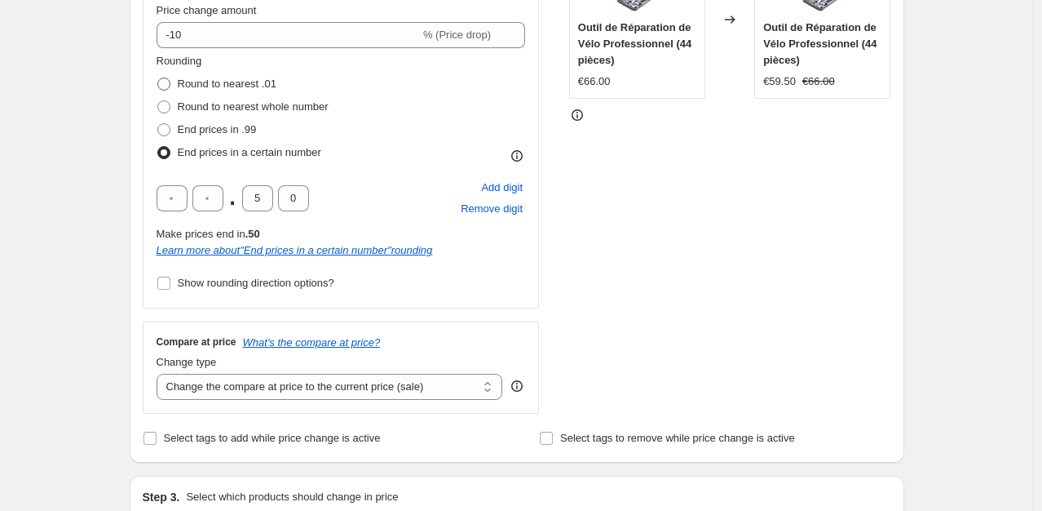
click at [227, 80] on span "Round to nearest .01" at bounding box center [227, 83] width 99 height 12
click at [158, 78] on input "Round to nearest .01" at bounding box center [157, 77] width 1 height 1
radio input "true"
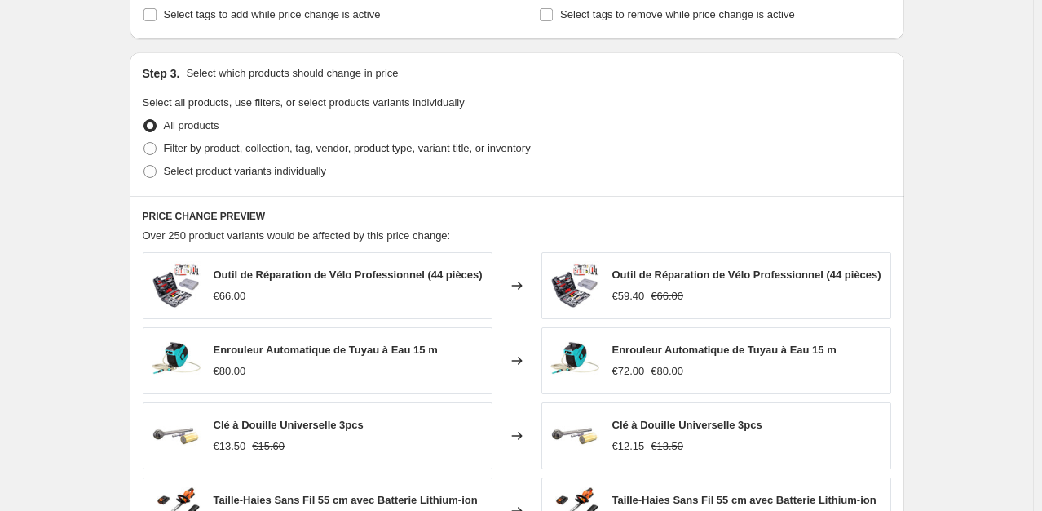
scroll to position [742, 0]
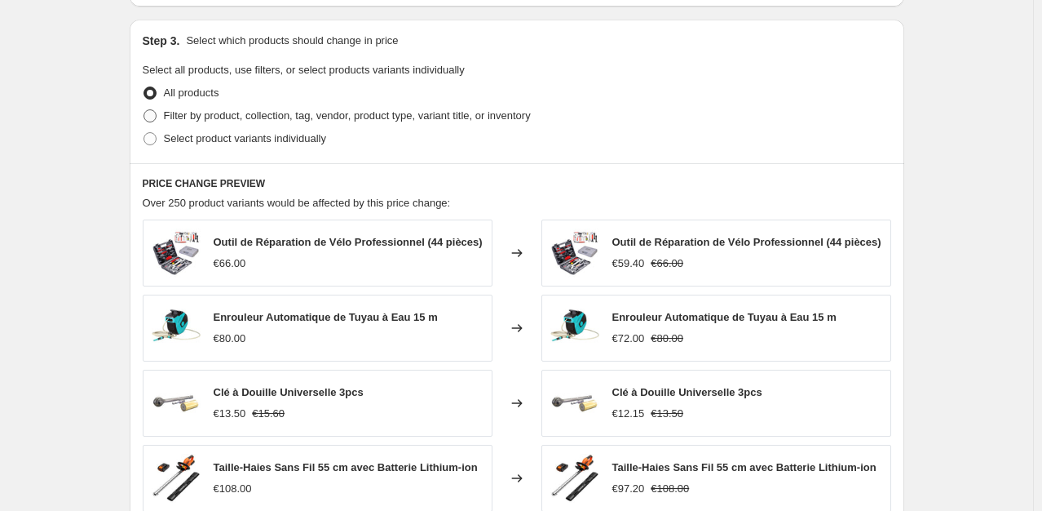
click at [307, 118] on span "Filter by product, collection, tag, vendor, product type, variant title, or inv…" at bounding box center [347, 115] width 367 height 12
click at [144, 110] on input "Filter by product, collection, tag, vendor, product type, variant title, or inv…" at bounding box center [144, 109] width 1 height 1
radio input "true"
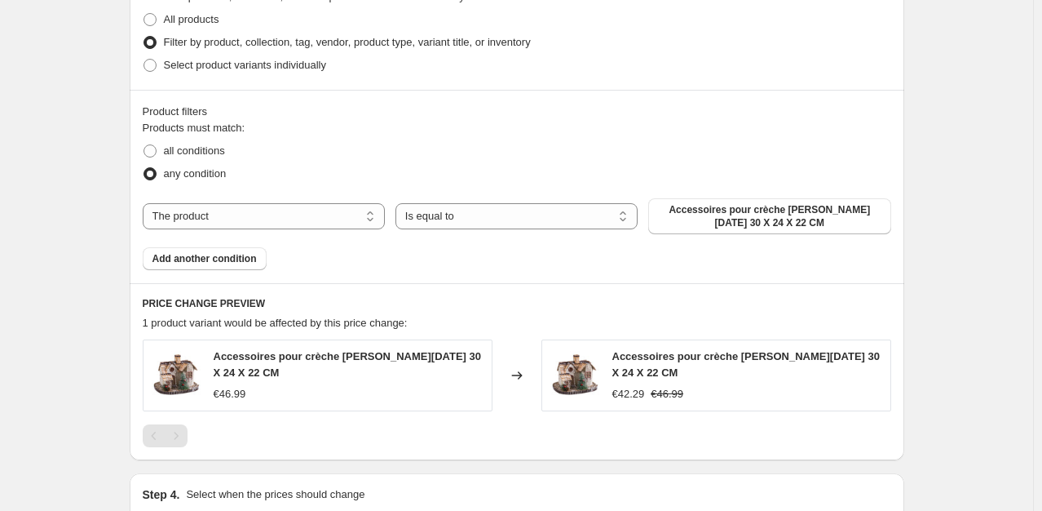
scroll to position [873, 0]
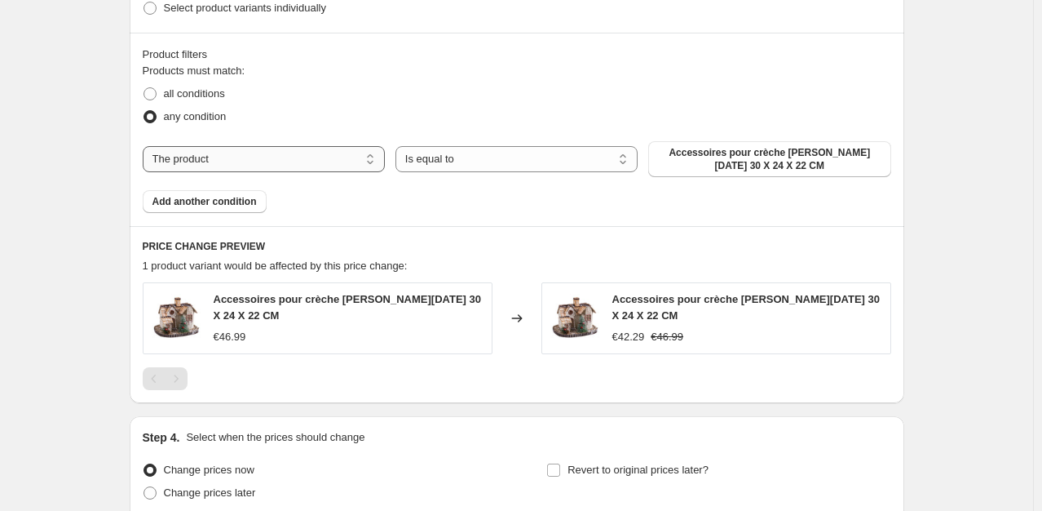
click at [263, 154] on select "The product The product's collection The product's tag The product's vendor The…" at bounding box center [264, 159] width 242 height 26
select select "collection"
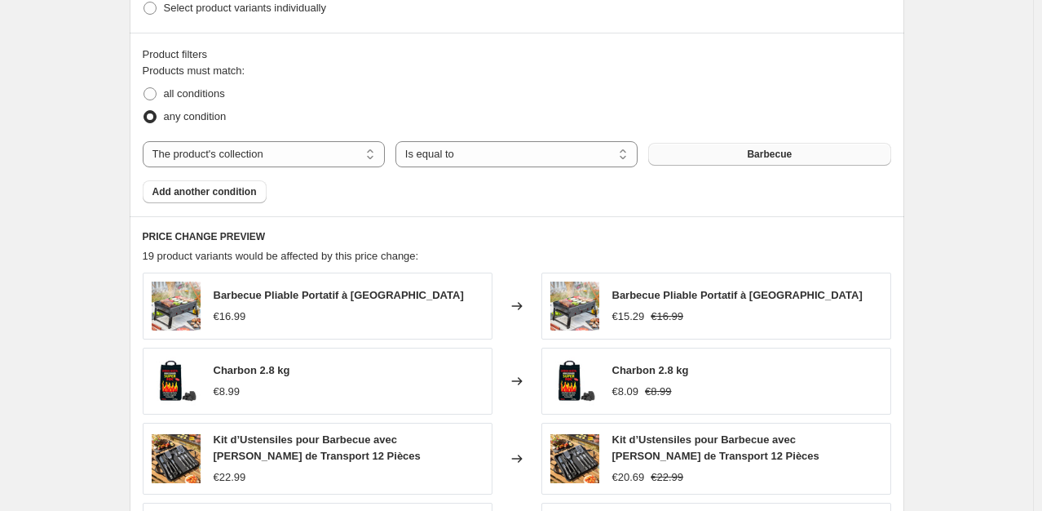
click at [717, 153] on button "Barbecue" at bounding box center [769, 154] width 242 height 23
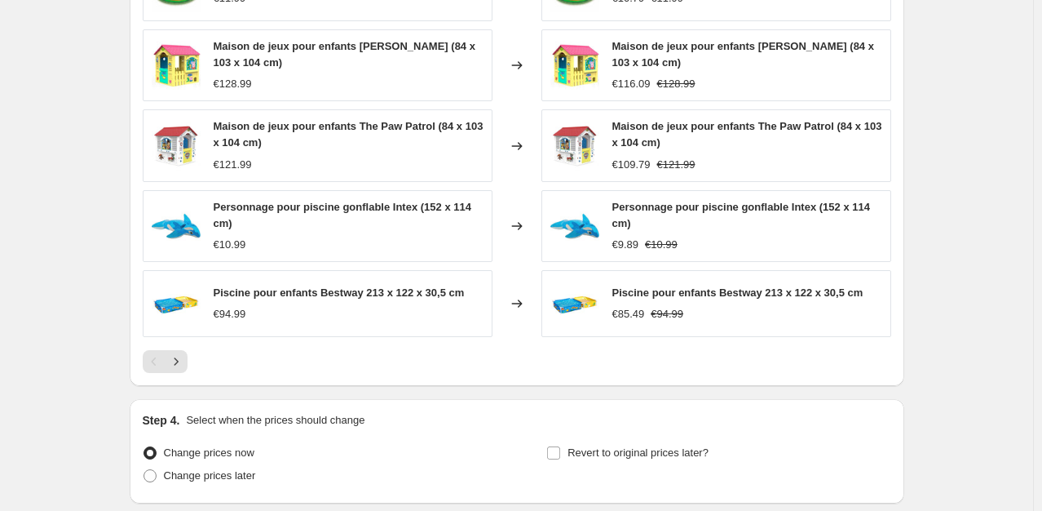
scroll to position [1317, 0]
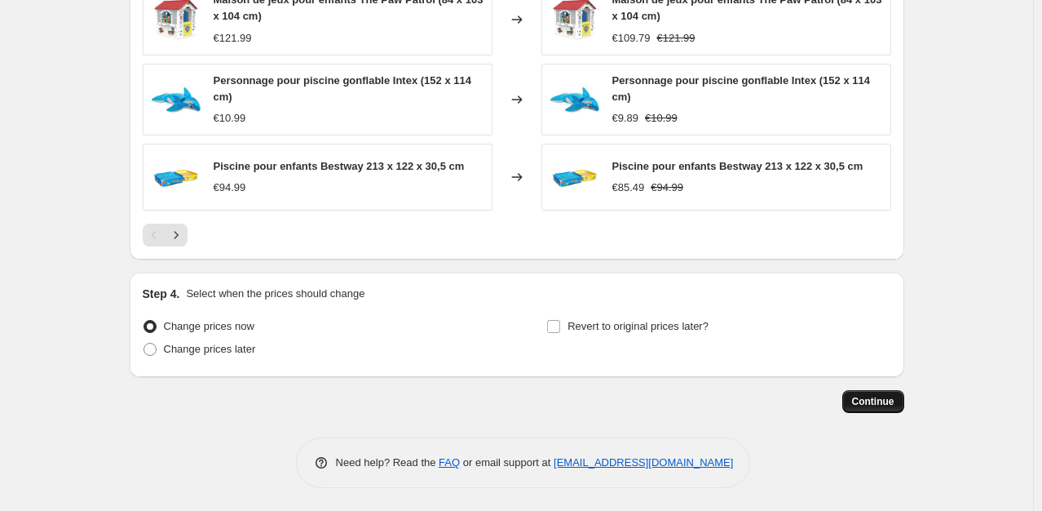
click at [874, 402] on span "Continue" at bounding box center [873, 401] width 42 height 13
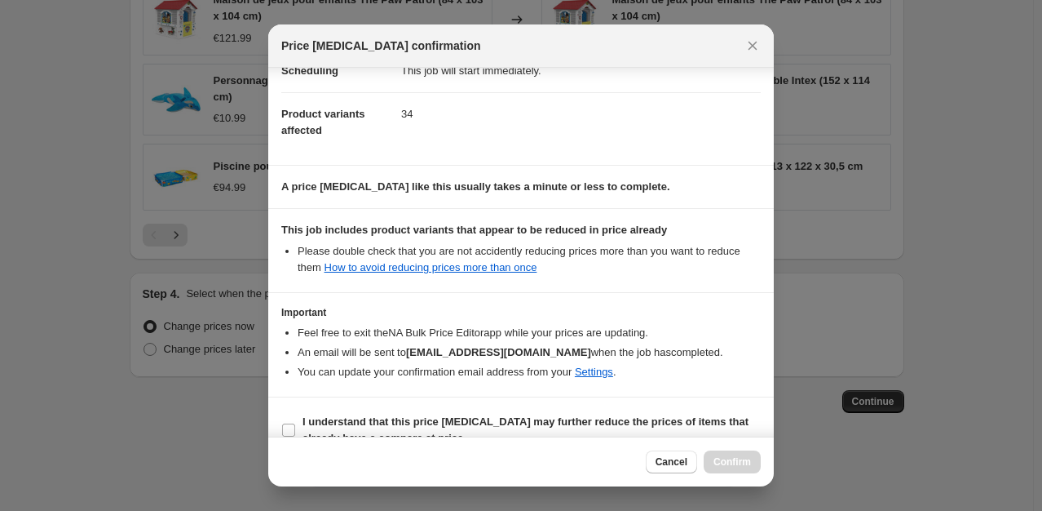
scroll to position [174, 0]
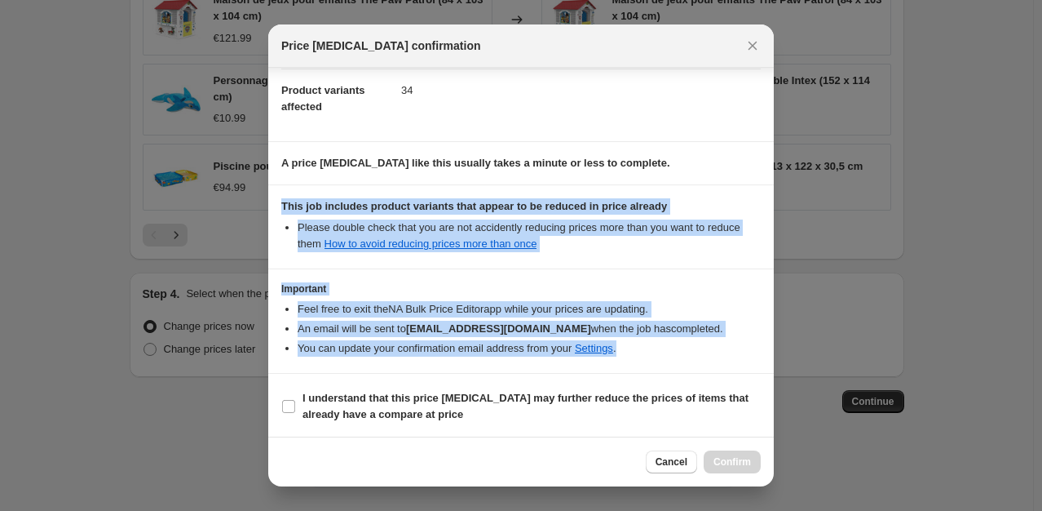
drag, startPoint x: 642, startPoint y: 353, endPoint x: 271, endPoint y: 206, distance: 399.1
click at [271, 206] on div "Confirmation for [DATE] 21:10:47 Price [MEDICAL_DATA] Price change Change the p…" at bounding box center [521, 252] width 506 height 369
copy div "This job includes product variants that appear to be reduced in price already P…"
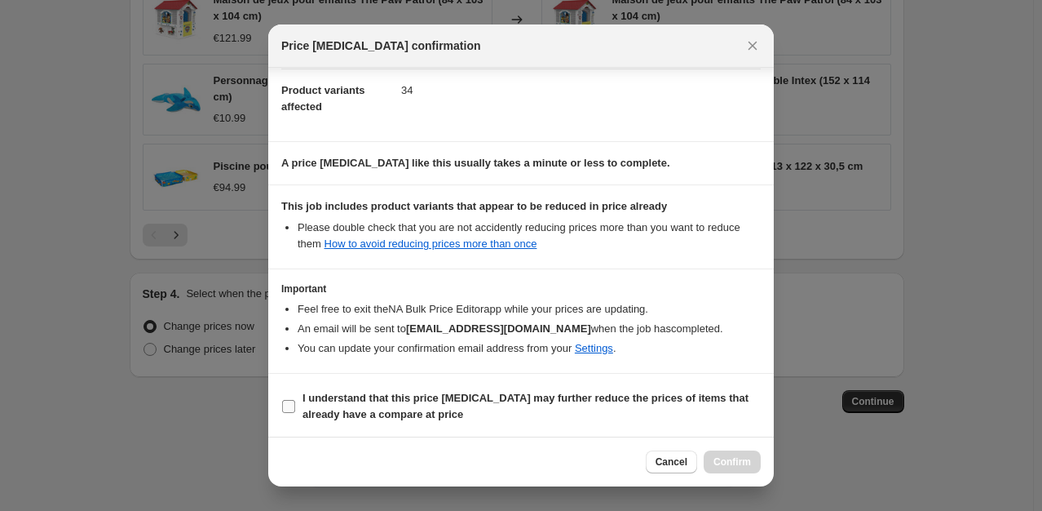
click at [296, 406] on label "I understand that this price [MEDICAL_DATA] may further reduce the prices of it…" at bounding box center [521, 406] width 480 height 39
click at [295, 406] on input "I understand that this price [MEDICAL_DATA] may further reduce the prices of it…" at bounding box center [288, 406] width 13 height 13
checkbox input "true"
click at [719, 462] on span "Confirm" at bounding box center [733, 461] width 38 height 13
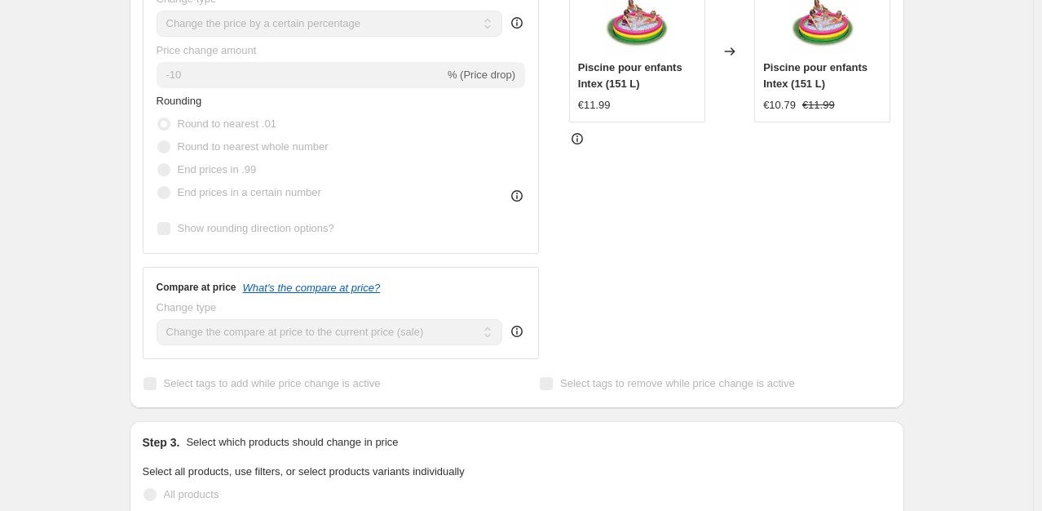
scroll to position [248, 0]
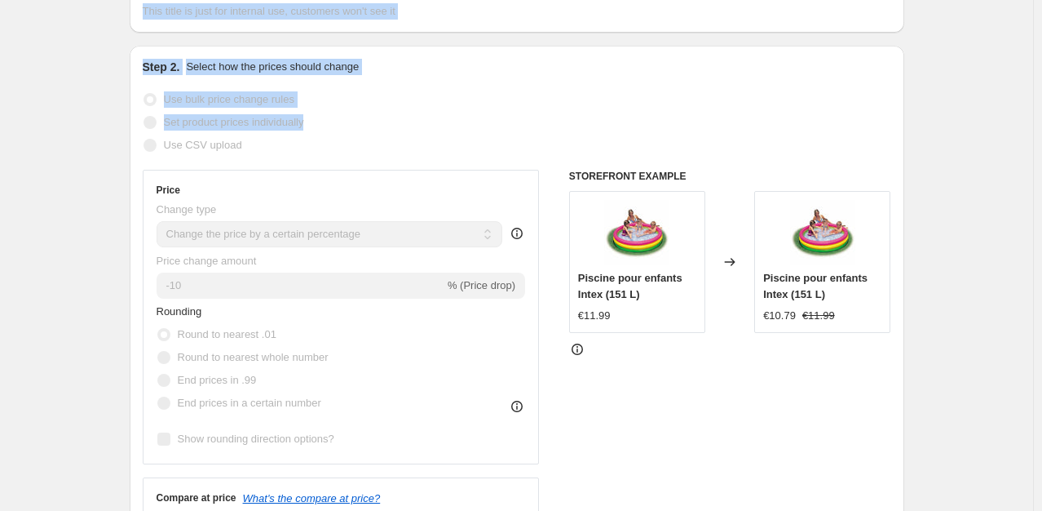
scroll to position [0, 0]
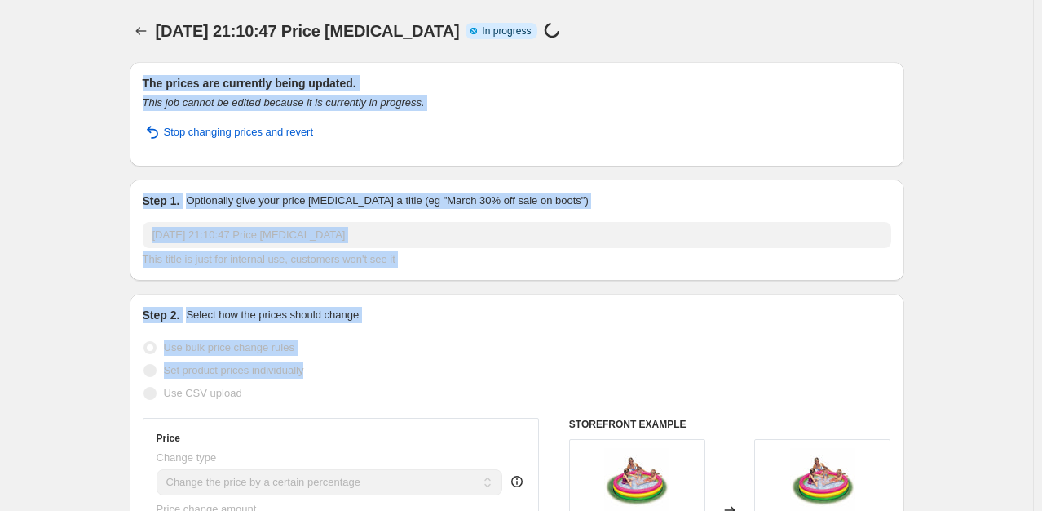
drag, startPoint x: 1035, startPoint y: 119, endPoint x: 1023, endPoint y: -29, distance: 148.1
click at [1023, 0] on html "Home Settings Plans Skip to content [DATE] 21:10:47 Price [MEDICAL_DATA]. This …" at bounding box center [521, 255] width 1042 height 511
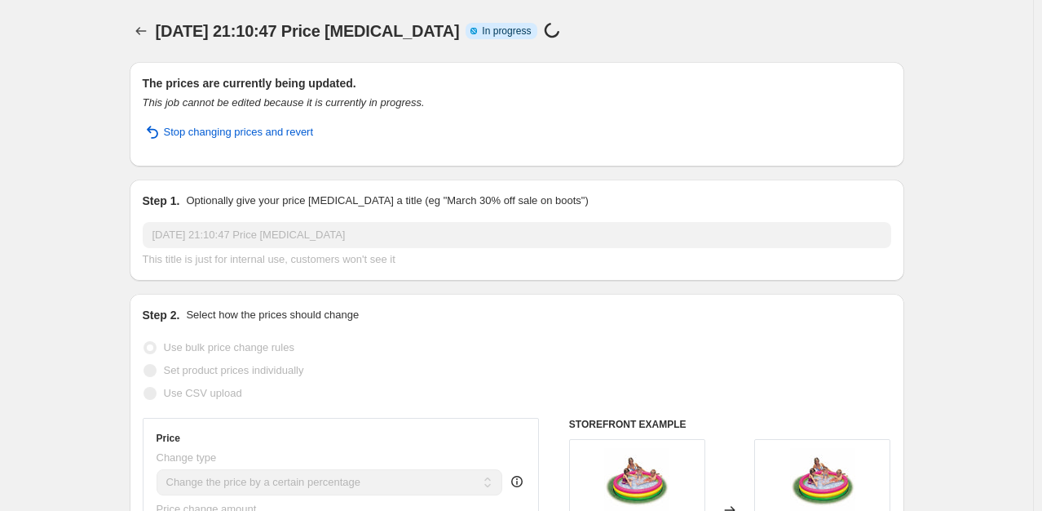
select select "percentage"
select select "collection"
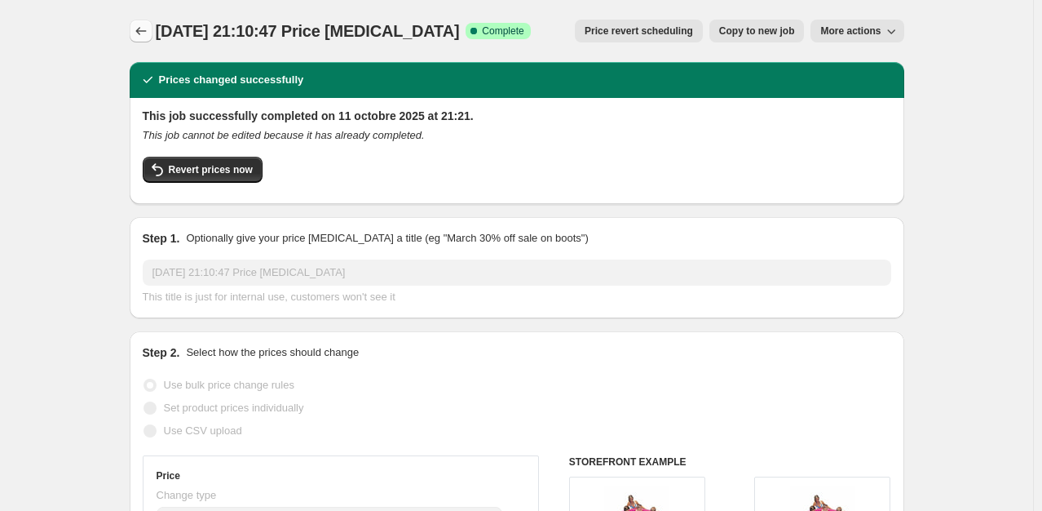
click at [139, 28] on icon "Price change jobs" at bounding box center [141, 31] width 16 height 16
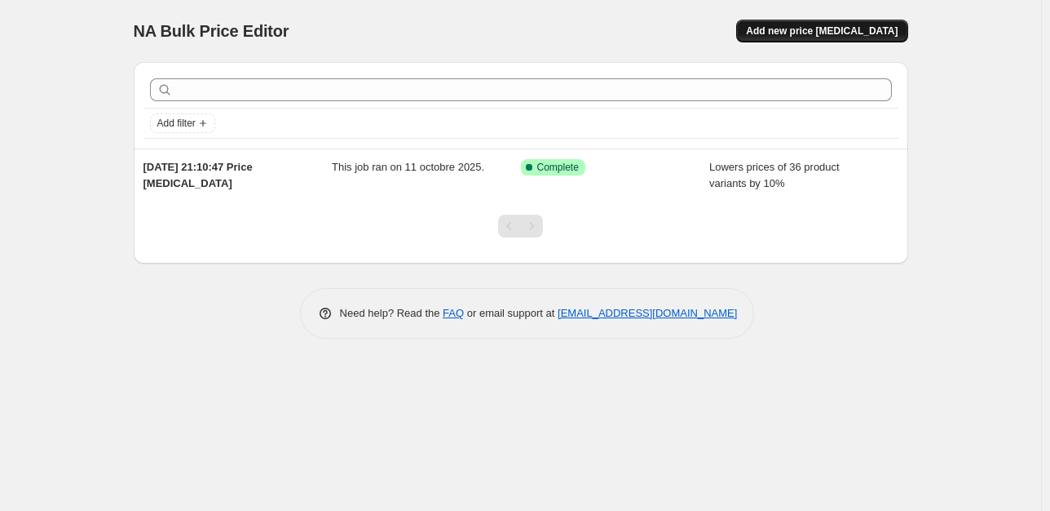
click at [819, 30] on span "Add new price [MEDICAL_DATA]" at bounding box center [822, 30] width 152 height 13
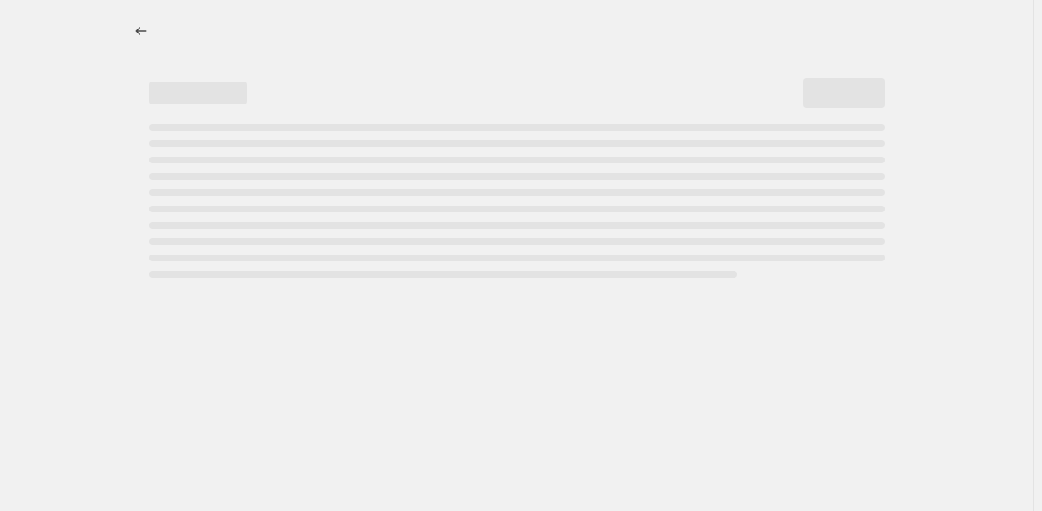
select select "percentage"
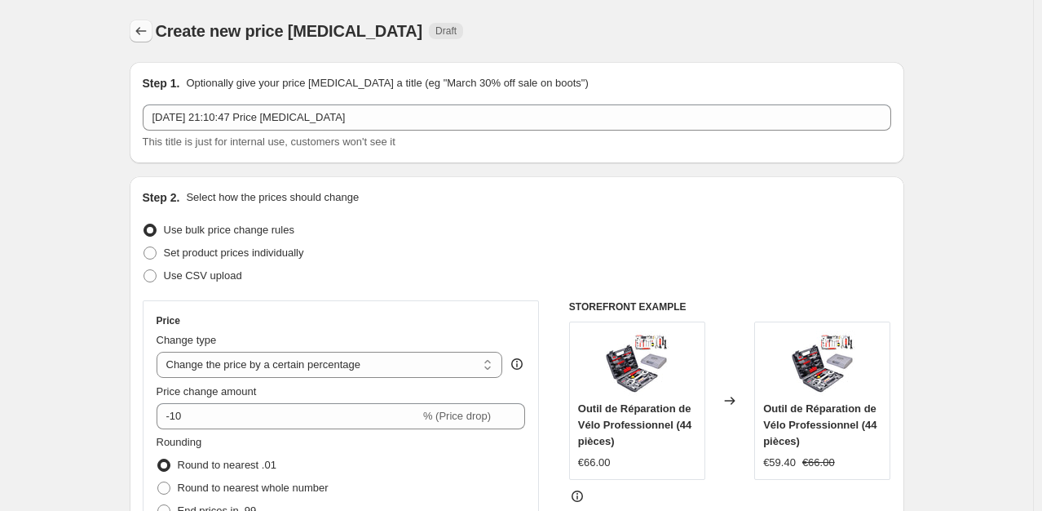
click at [143, 28] on icon "Price change jobs" at bounding box center [140, 31] width 11 height 8
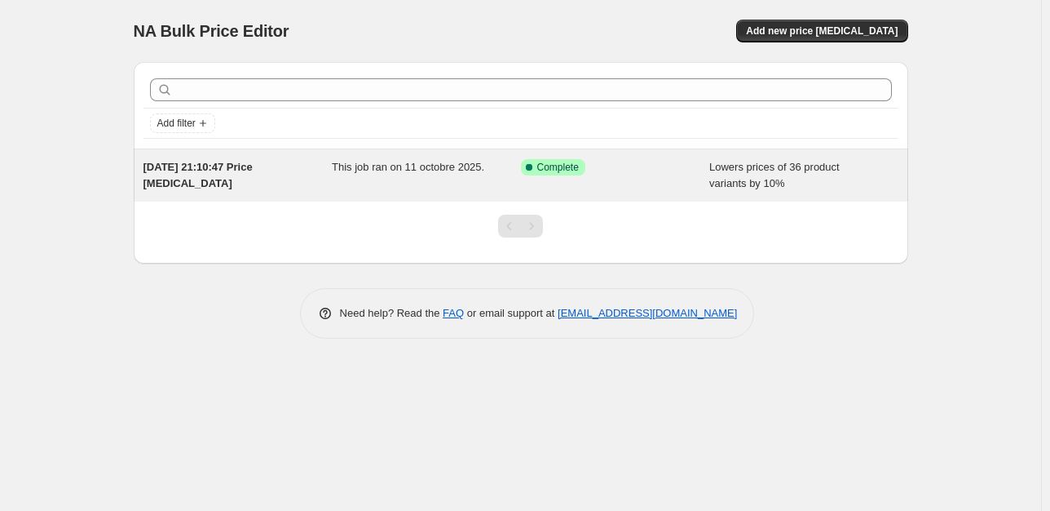
click at [254, 192] on div "[DATE] 21:10:47 Price [MEDICAL_DATA] This job ran on 11 octobre 2025. Success C…" at bounding box center [521, 175] width 775 height 52
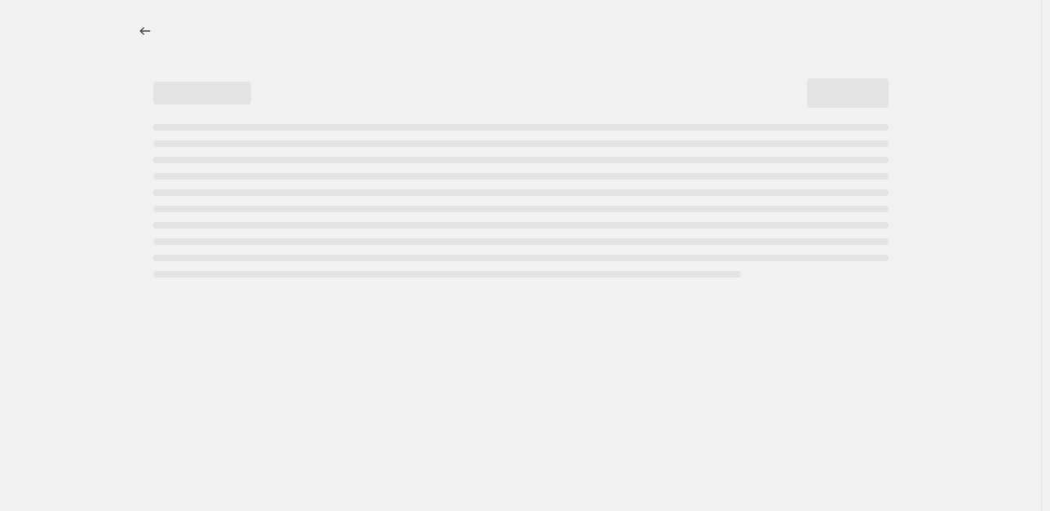
select select "percentage"
select select "collection"
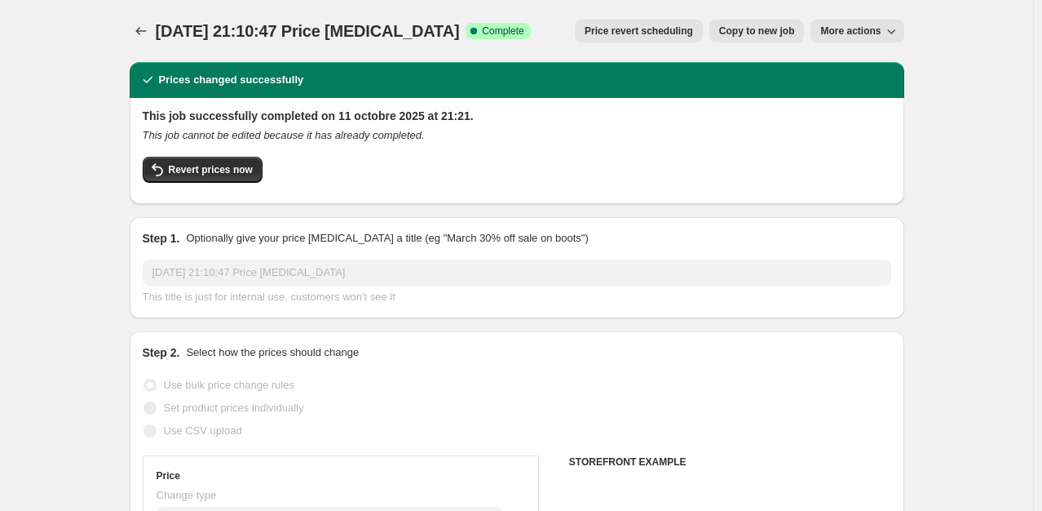
drag, startPoint x: 283, startPoint y: 181, endPoint x: 277, endPoint y: 86, distance: 94.8
click at [277, 86] on div "Prices changed successfully This job successfully completed on 11 octobre 2025 …" at bounding box center [517, 133] width 775 height 142
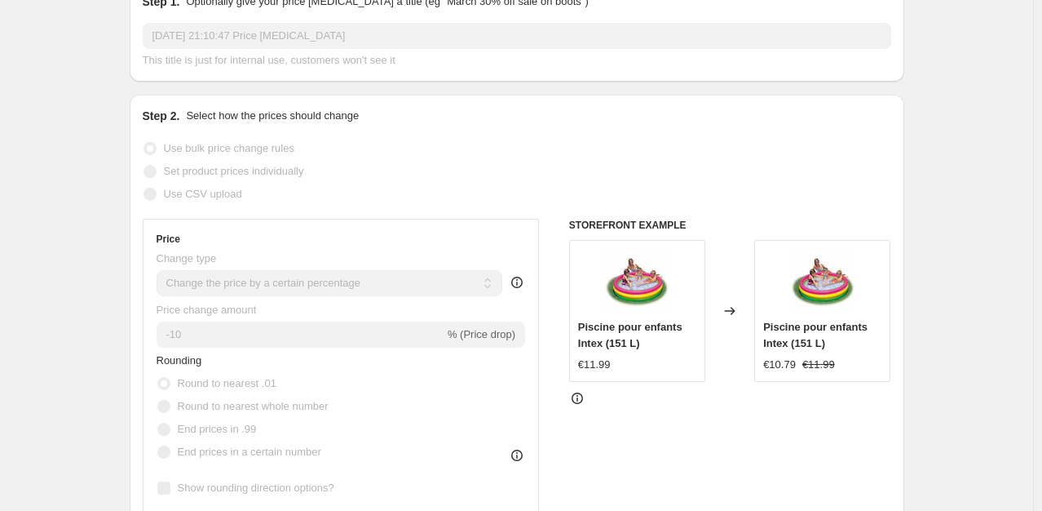
scroll to position [391, 0]
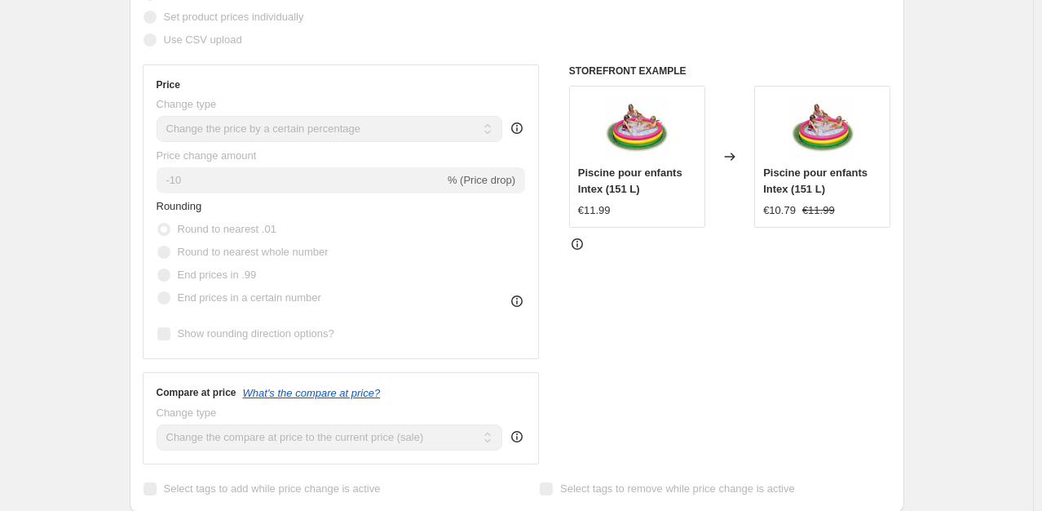
click at [472, 180] on span "% (Price drop)" at bounding box center [482, 180] width 68 height 12
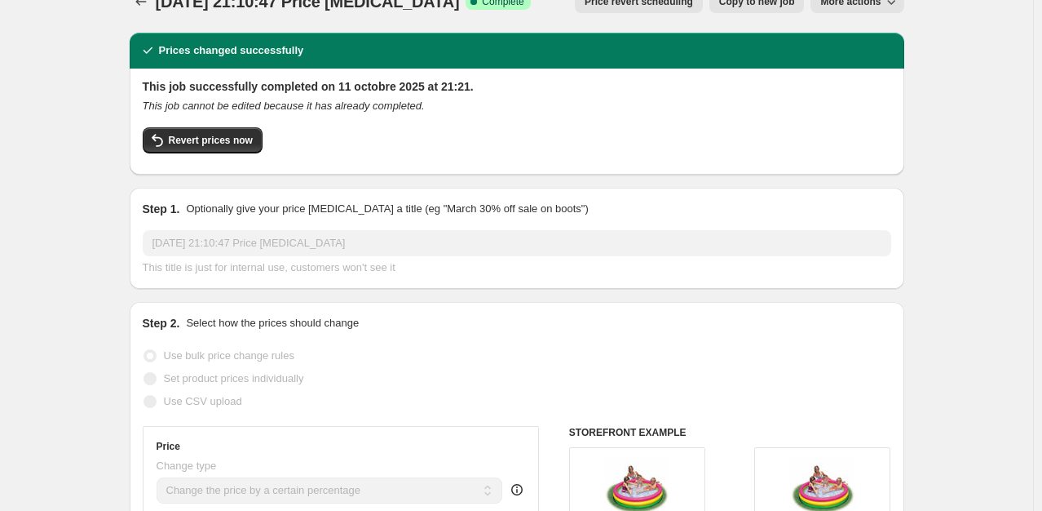
scroll to position [0, 0]
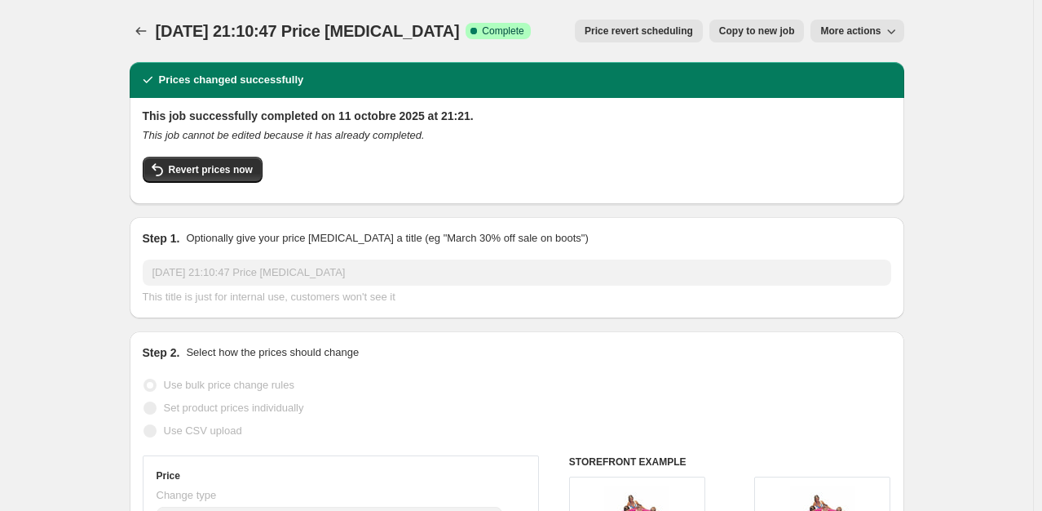
click at [895, 41] on button "More actions" at bounding box center [857, 31] width 93 height 23
click at [135, 33] on button "Price change jobs" at bounding box center [141, 31] width 23 height 23
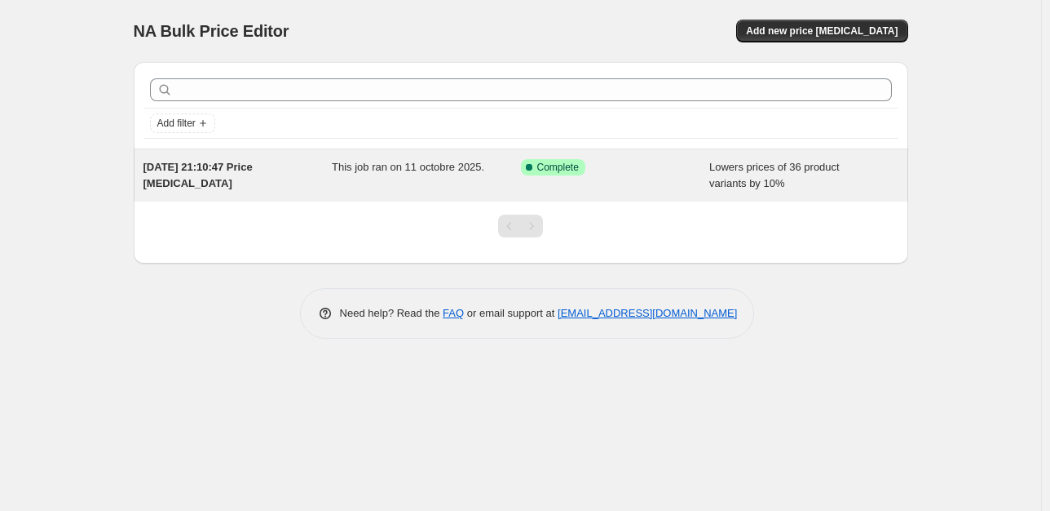
click at [702, 188] on div "Success Complete Complete" at bounding box center [615, 175] width 189 height 33
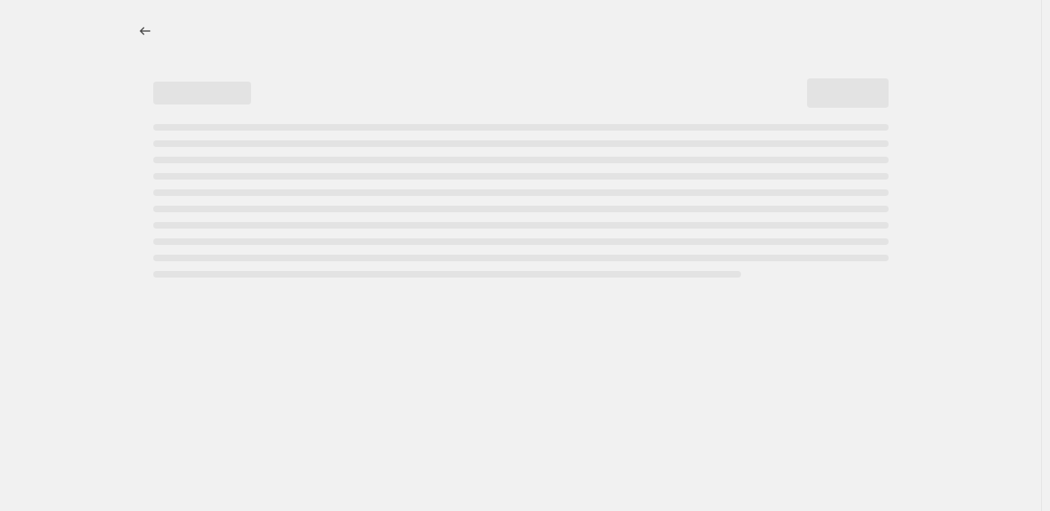
select select "percentage"
select select "collection"
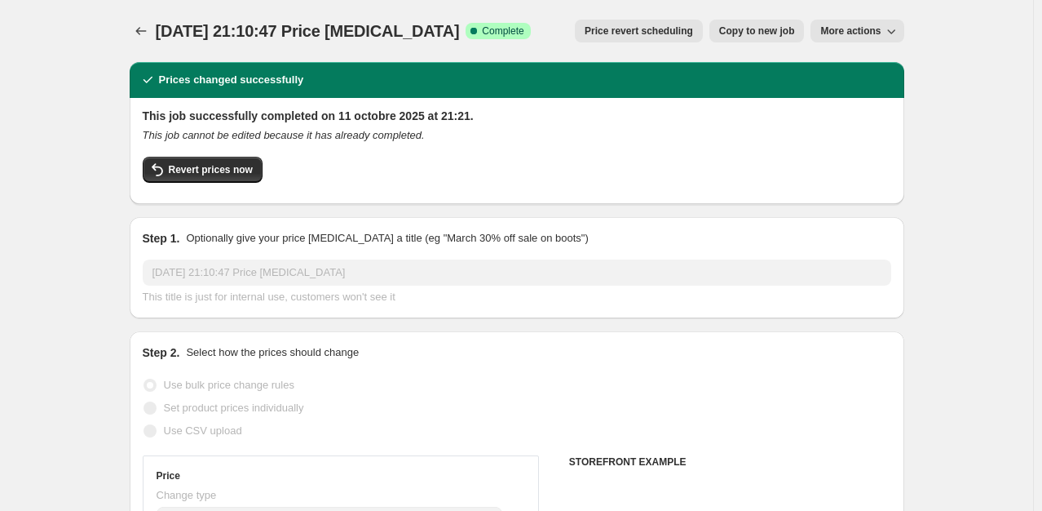
click at [880, 35] on span "More actions" at bounding box center [850, 30] width 60 height 13
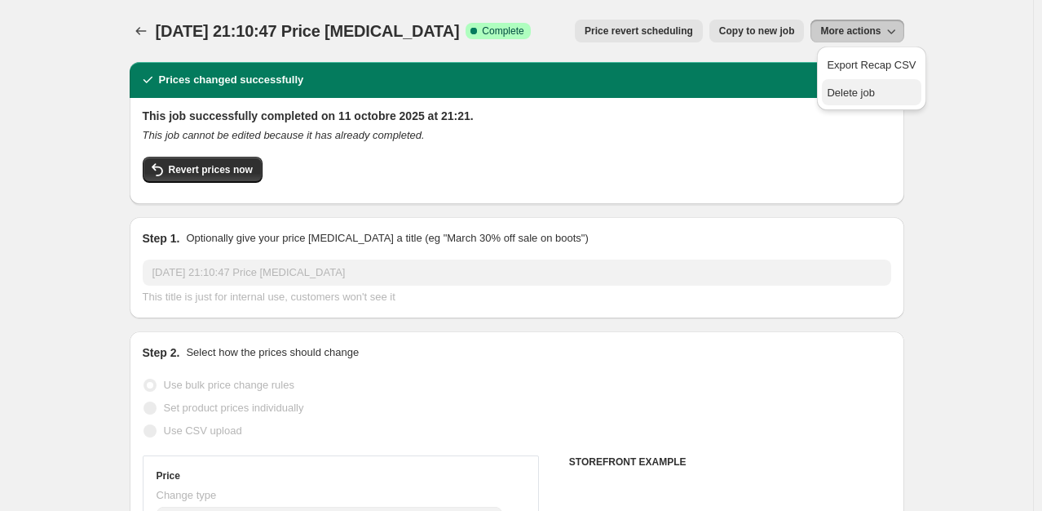
click at [857, 96] on span "Delete job" at bounding box center [851, 92] width 48 height 12
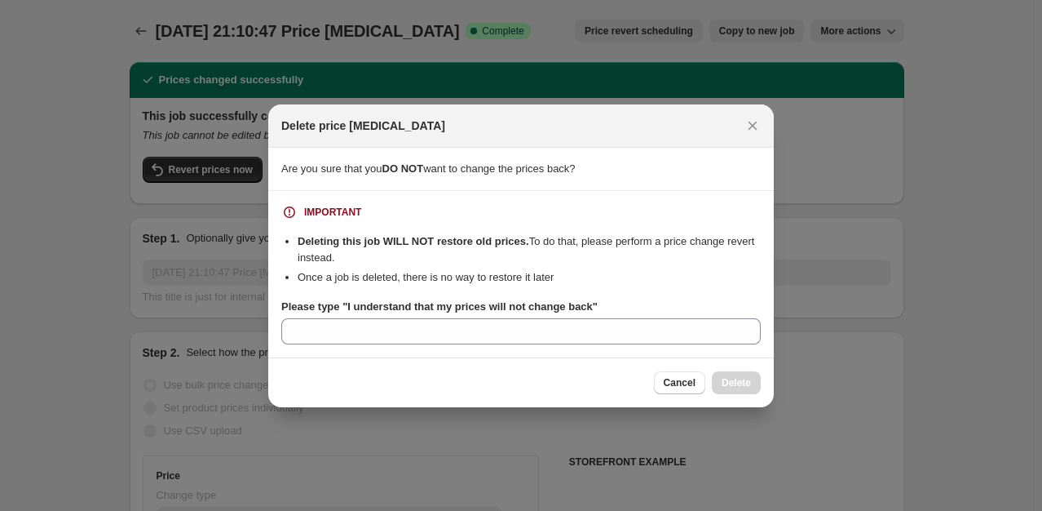
drag, startPoint x: 599, startPoint y: 308, endPoint x: 268, endPoint y: 232, distance: 339.7
click at [536, 281] on li "Once a job is deleted, there is no way to restore it later" at bounding box center [529, 277] width 463 height 16
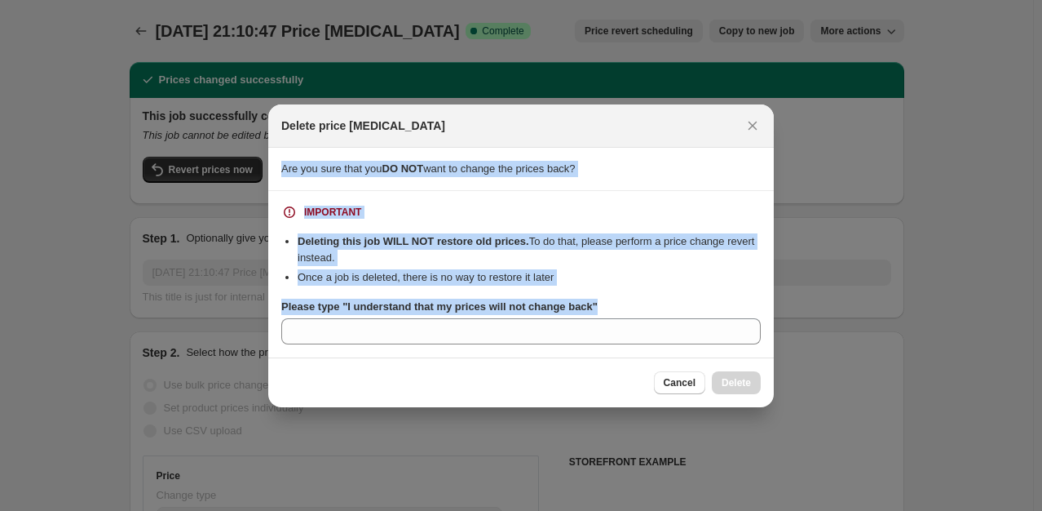
drag, startPoint x: 604, startPoint y: 305, endPoint x: 281, endPoint y: 161, distance: 354.2
click at [281, 161] on div "Are you sure that you DO NOT want to change the prices back? IMPORTANT Deleting…" at bounding box center [521, 253] width 506 height 210
copy div "Are you sure that you DO NOT want to change the prices back? IMPORTANT Deleting…"
click at [745, 130] on icon "Close" at bounding box center [753, 125] width 16 height 16
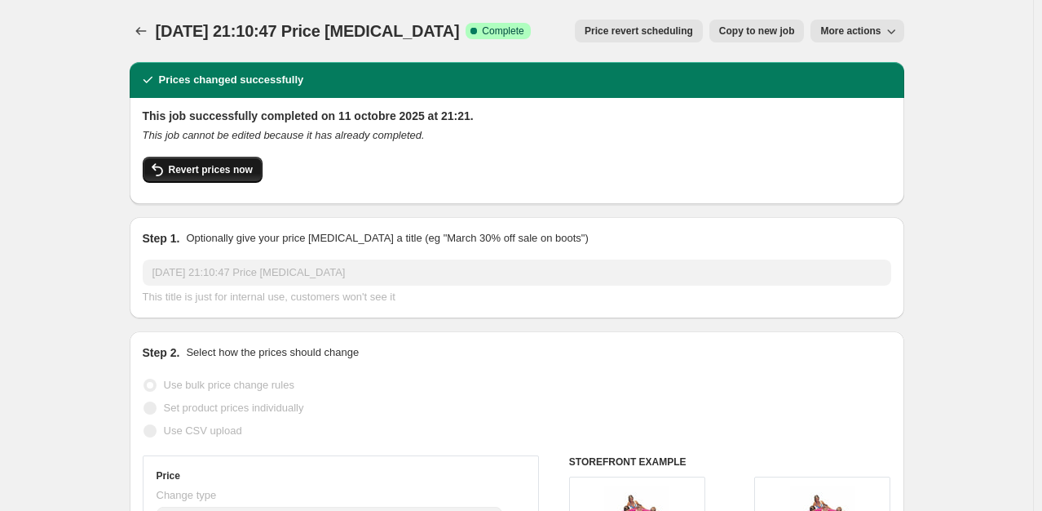
click at [197, 168] on span "Revert prices now" at bounding box center [211, 169] width 84 height 13
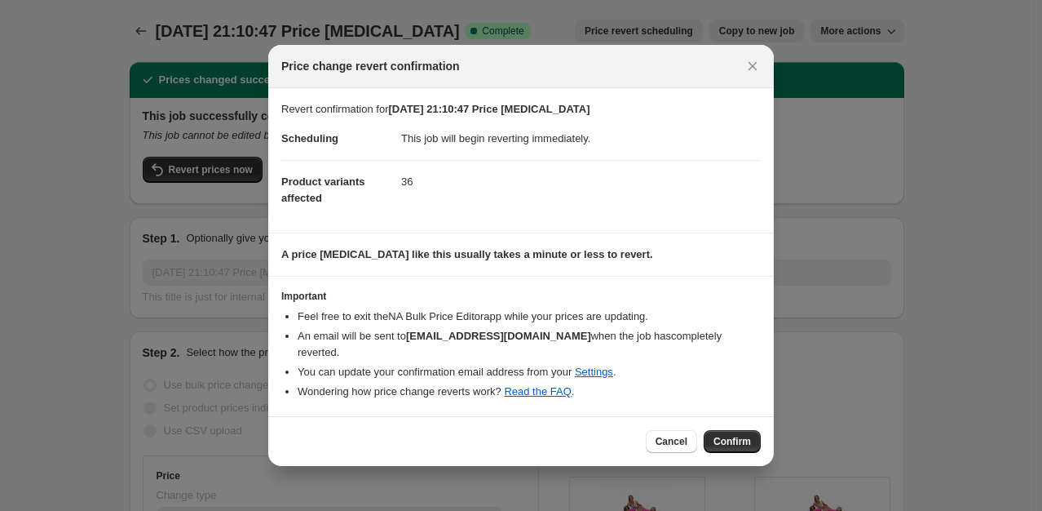
click at [734, 444] on div "Cancel Confirm" at bounding box center [521, 441] width 506 height 50
click at [741, 435] on span "Confirm" at bounding box center [733, 441] width 38 height 13
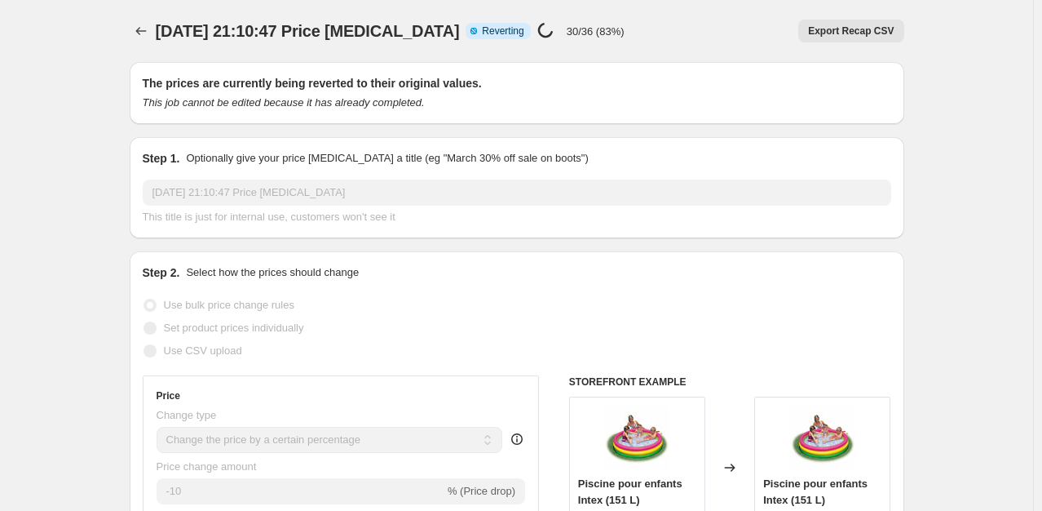
select select "percentage"
select select "collection"
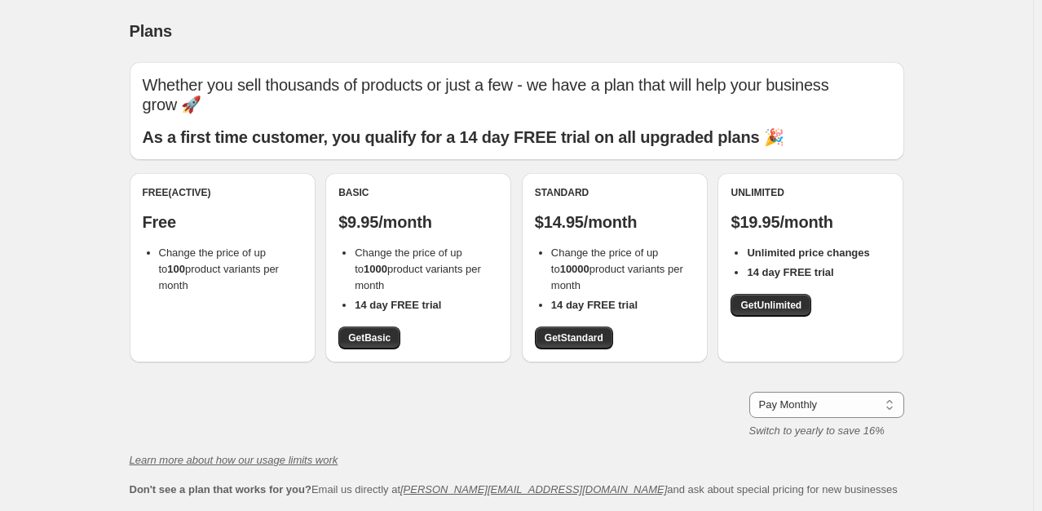
click at [292, 128] on b "As a first time customer, you qualify for a 14 day FREE trial on all upgraded p…" at bounding box center [464, 137] width 642 height 18
